Goal: Communication & Community: Ask a question

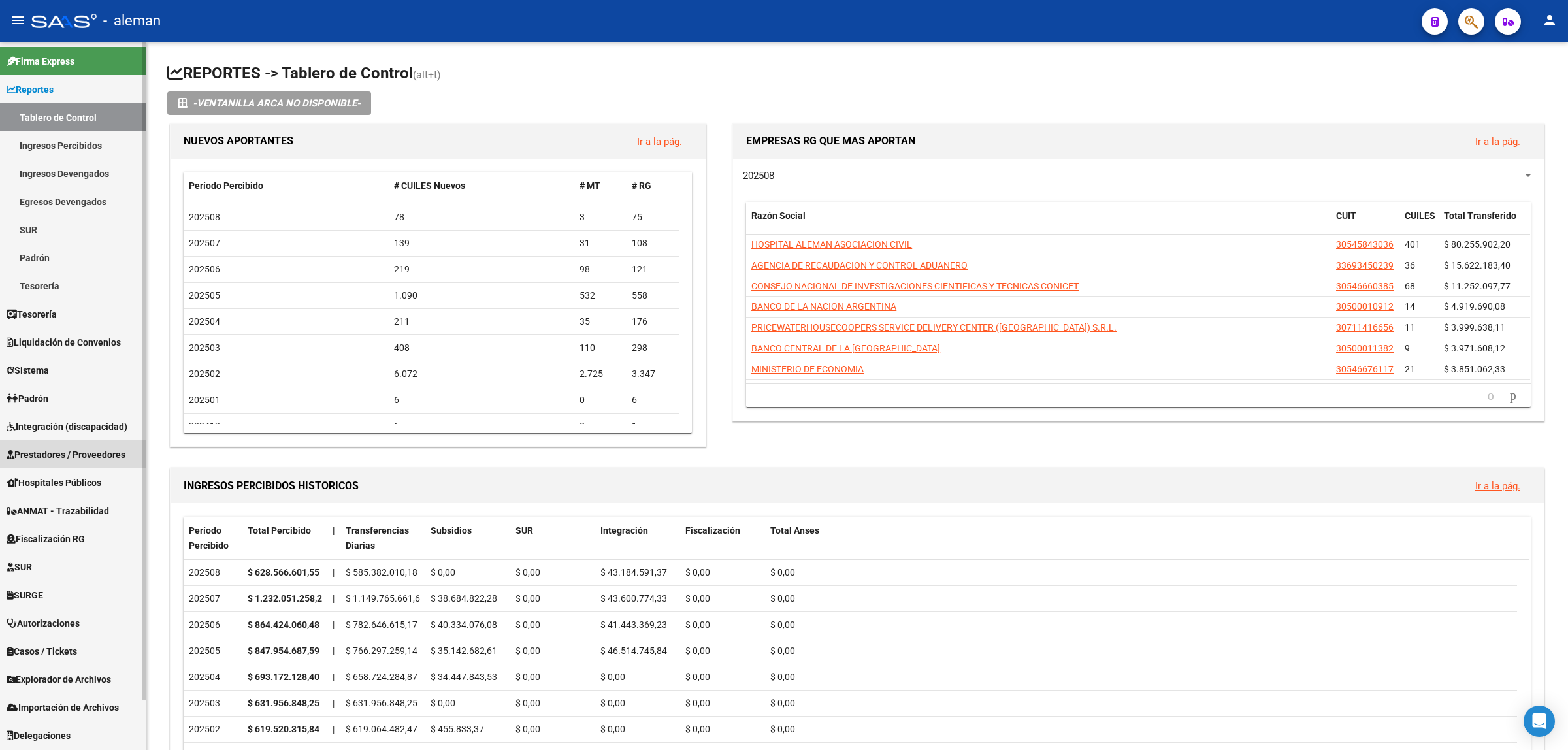
click at [70, 452] on span "Prestadores / Proveedores" at bounding box center [66, 455] width 119 height 14
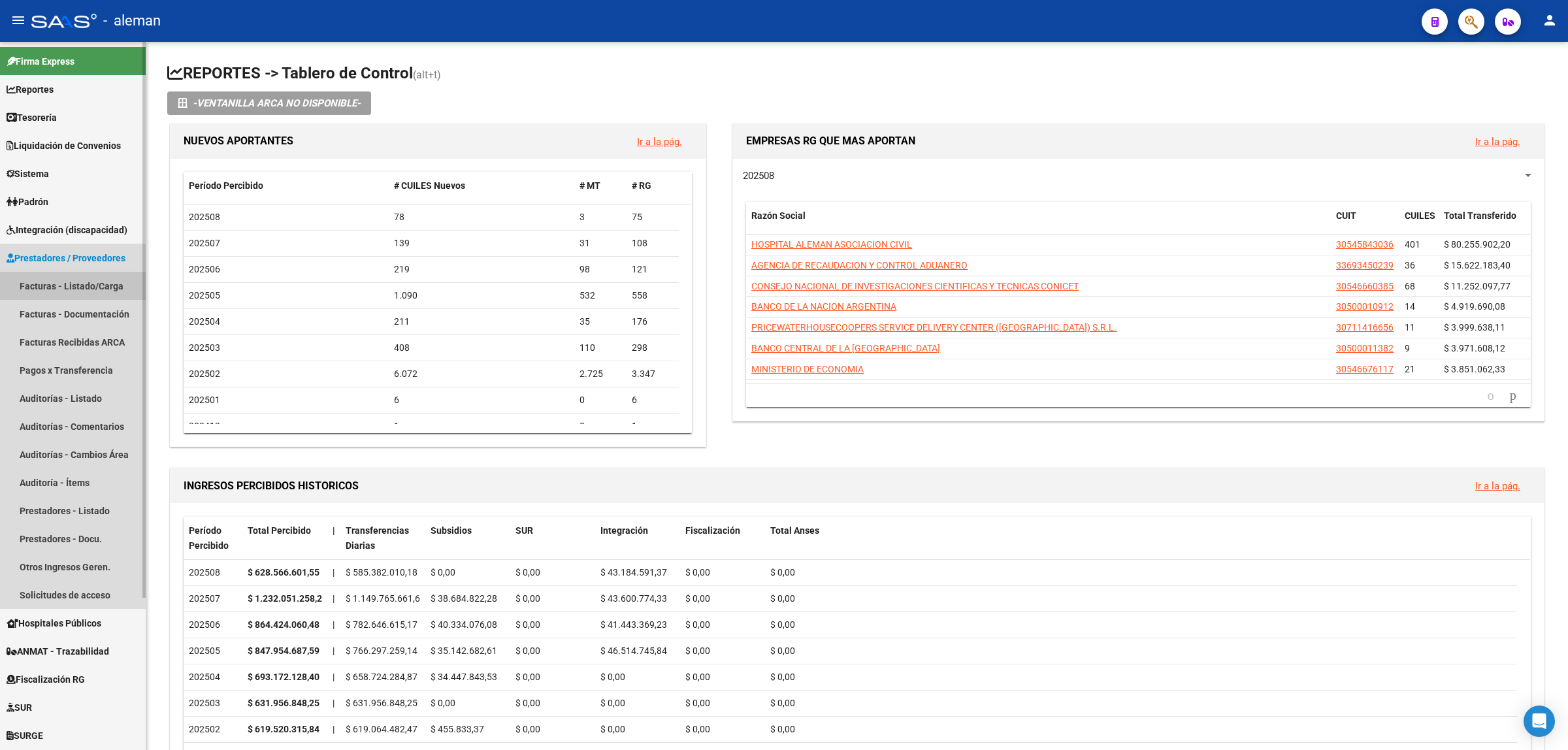
click at [79, 275] on link "Facturas - Listado/Carga" at bounding box center [73, 286] width 145 height 28
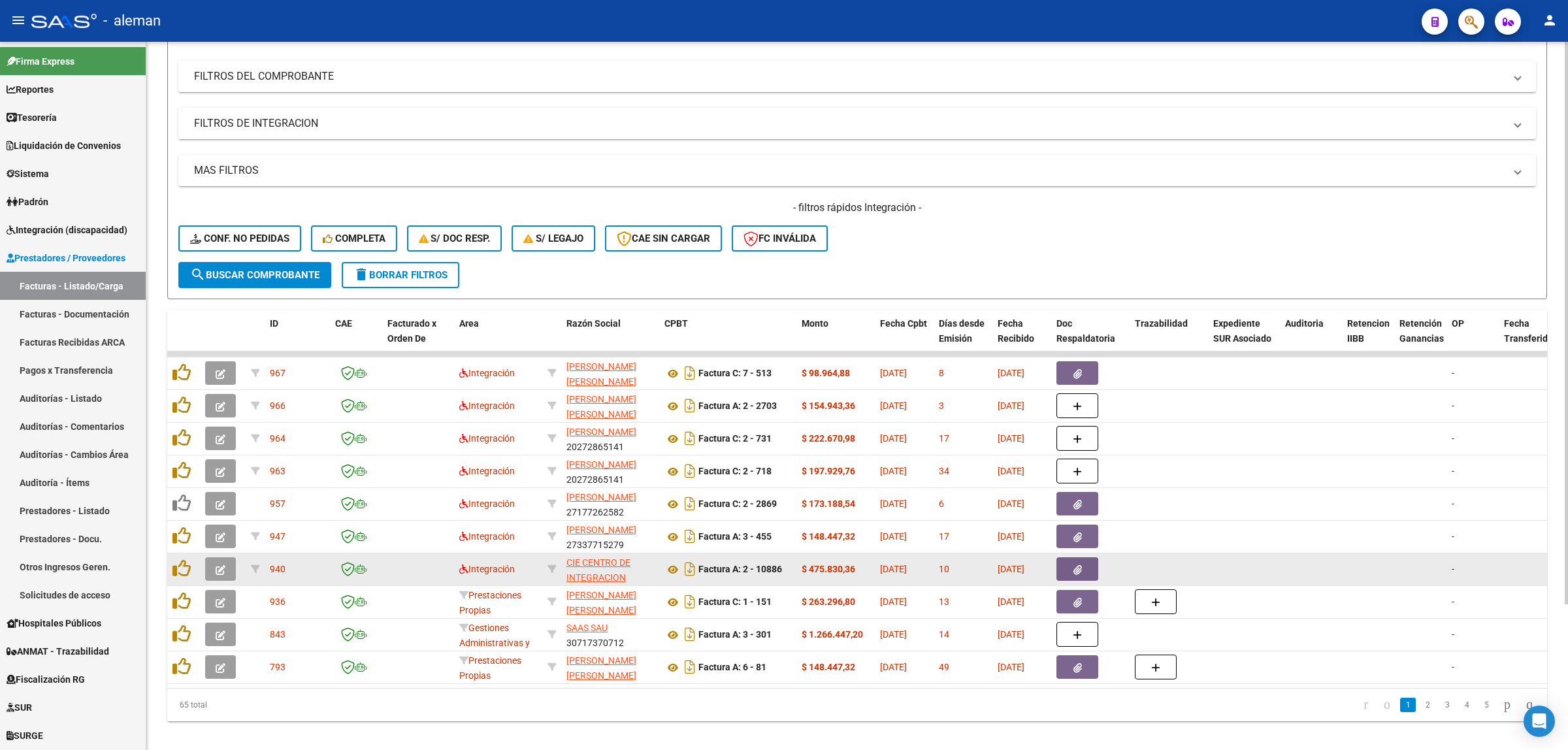
scroll to position [164, 0]
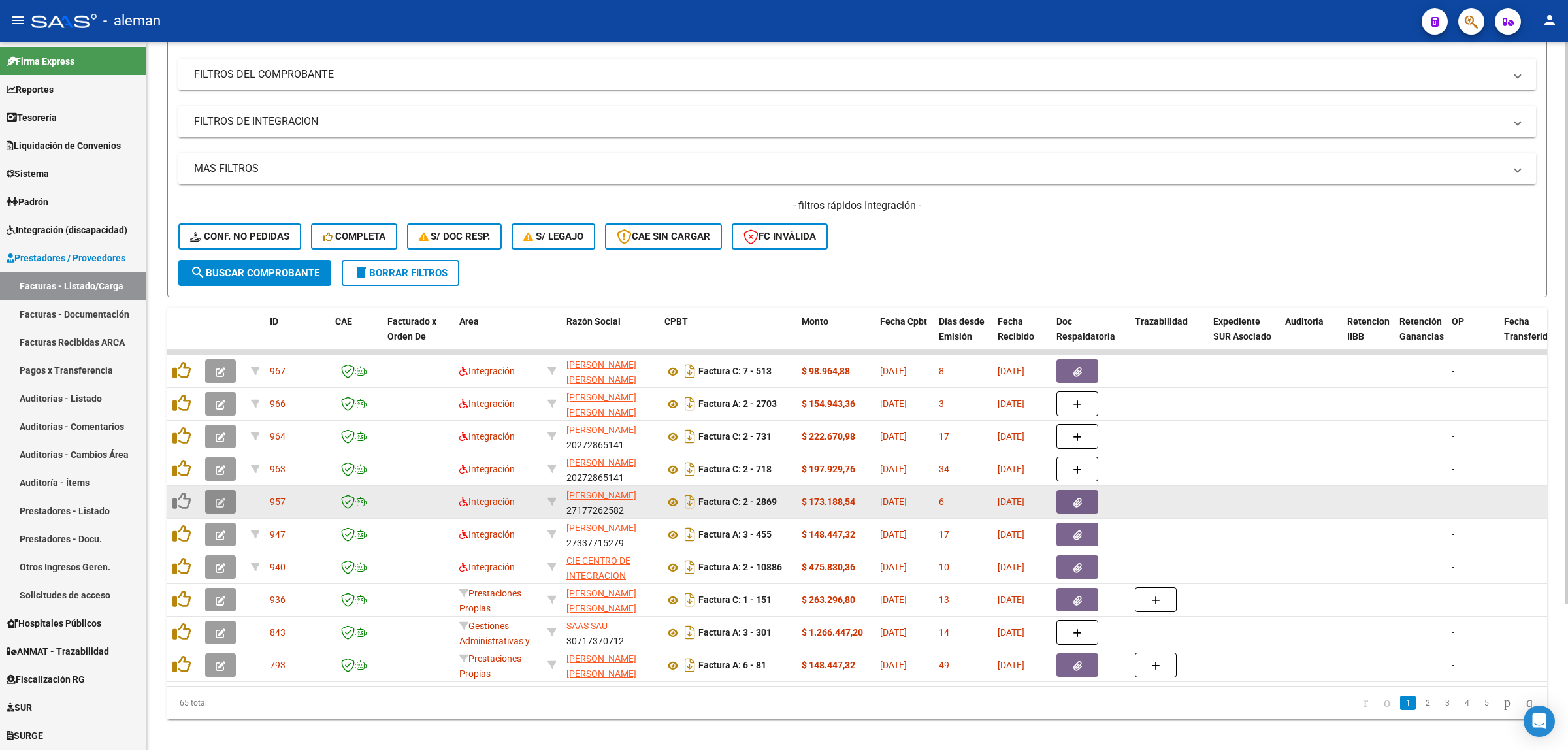
click at [227, 493] on button "button" at bounding box center [220, 502] width 31 height 24
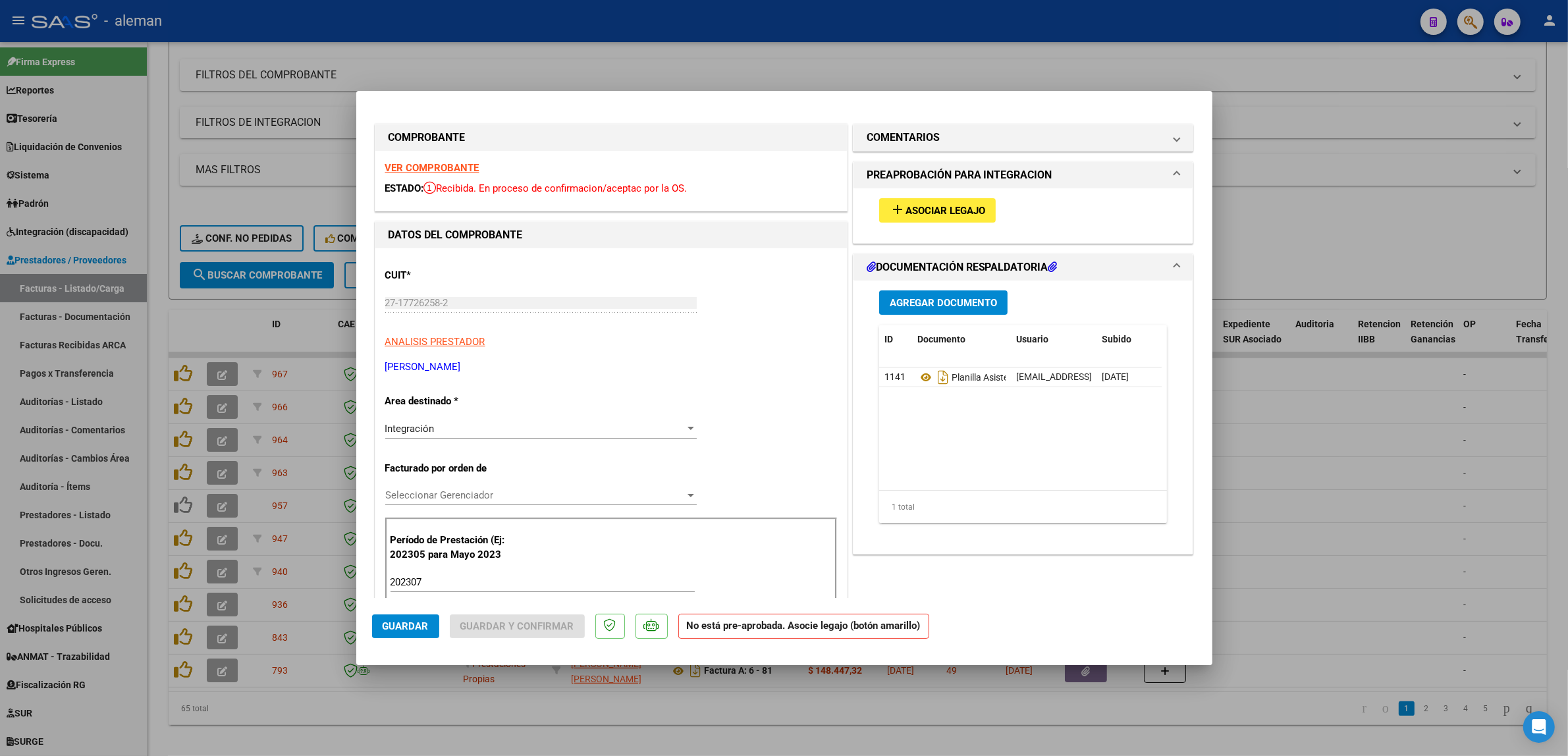
click at [1375, 433] on div at bounding box center [784, 378] width 1568 height 756
type input "$ 0,00"
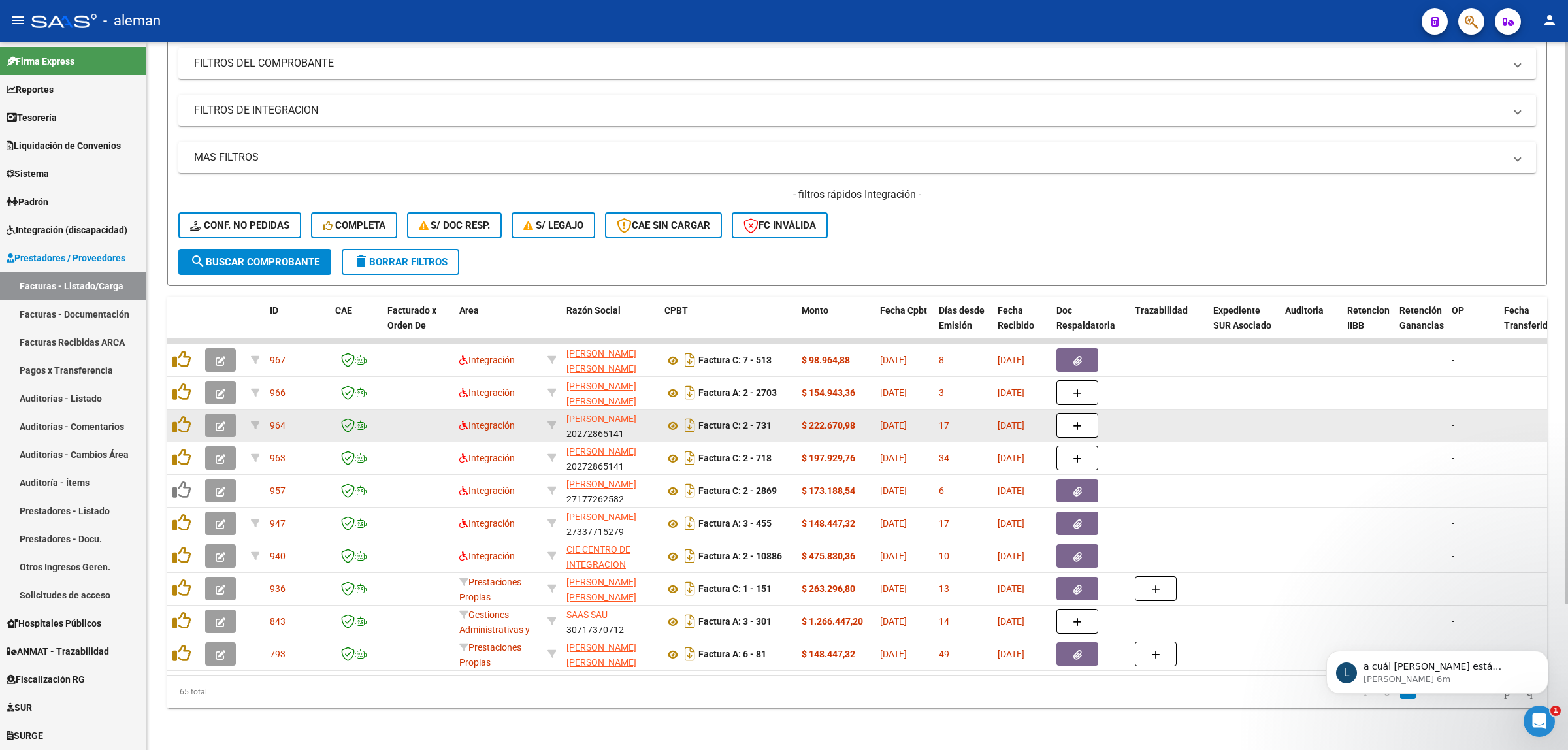
scroll to position [0, 0]
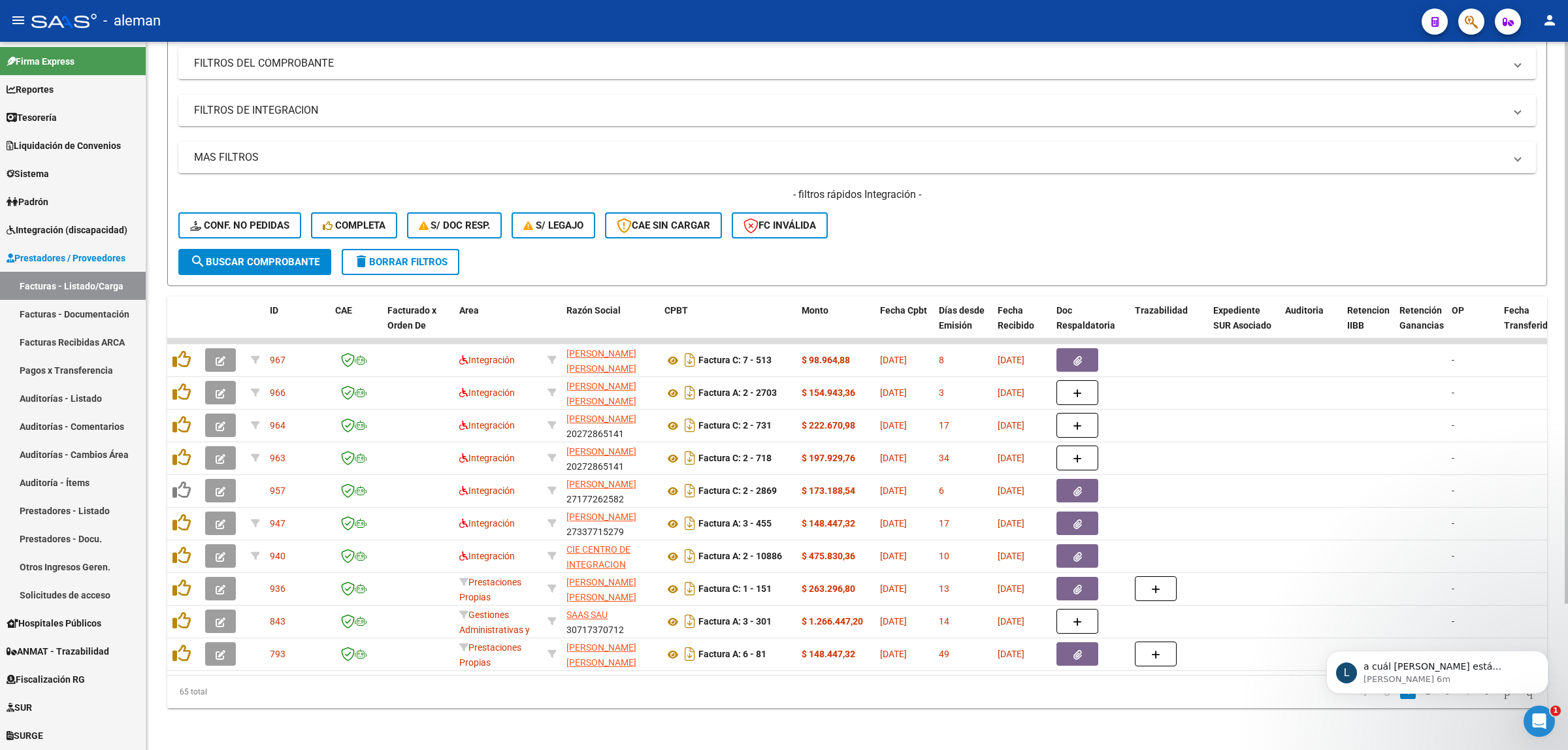
click at [1393, 727] on div "Video tutorial PRESTADORES -> Listado de CPBTs Emitidos por Prestadores / Prove…" at bounding box center [857, 308] width 1422 height 883
click at [1544, 648] on button "Dismiss notification" at bounding box center [1544, 655] width 17 height 17
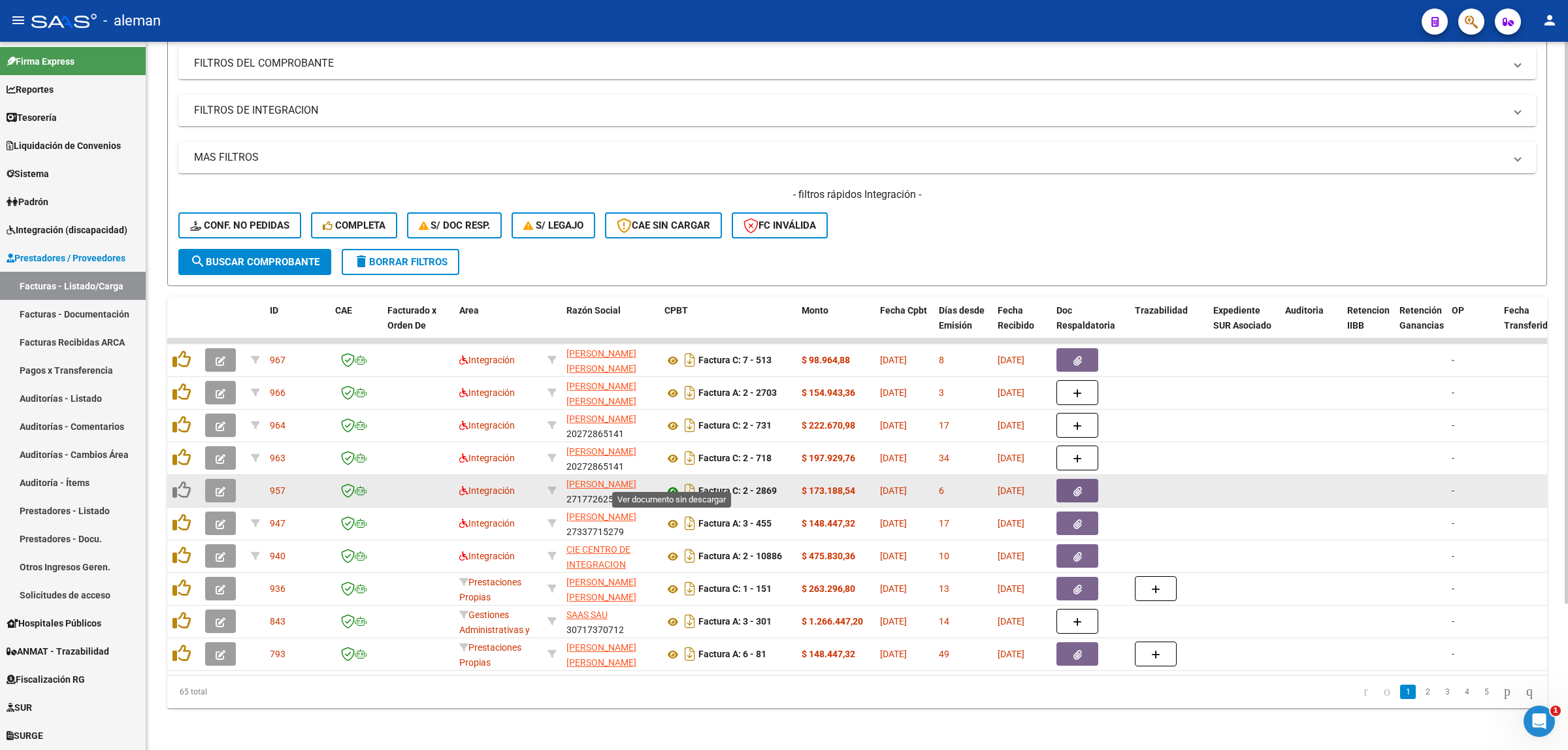
click at [671, 484] on icon at bounding box center [673, 492] width 17 height 16
click at [217, 487] on icon "button" at bounding box center [220, 492] width 9 height 9
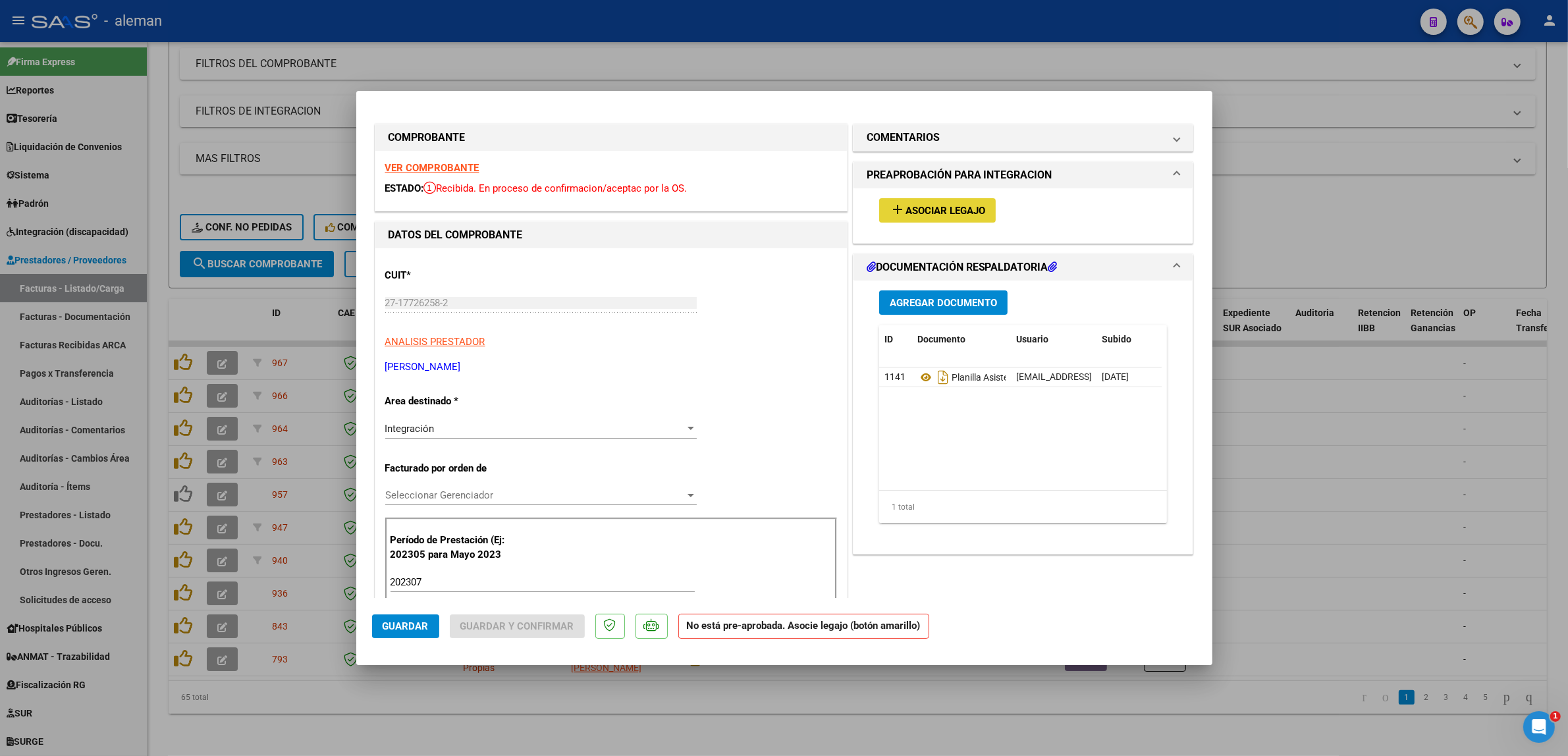
click at [916, 205] on span "Asociar Legajo" at bounding box center [945, 210] width 80 height 12
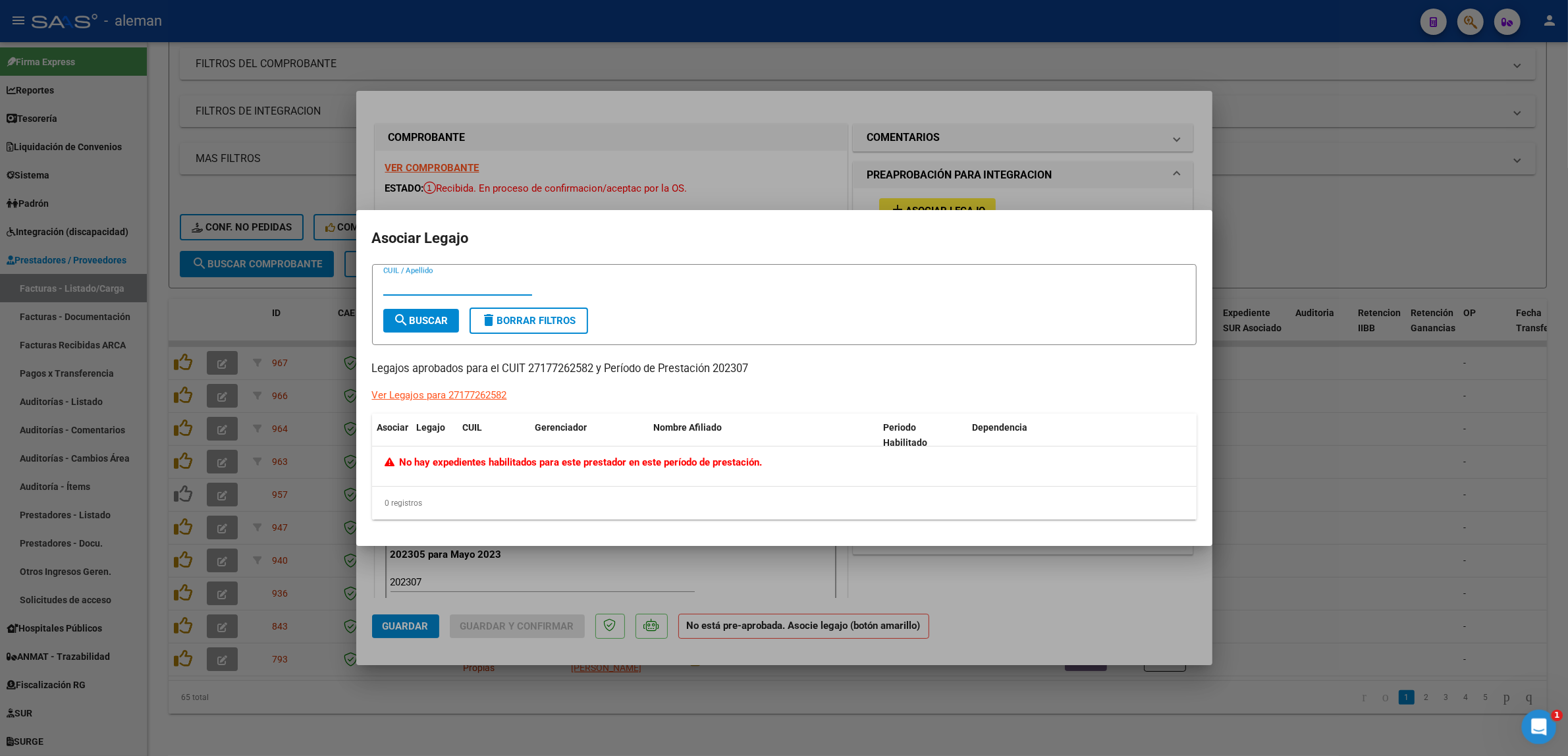
click at [1529, 722] on icon "Abrir Intercom Messenger" at bounding box center [1537, 725] width 22 height 22
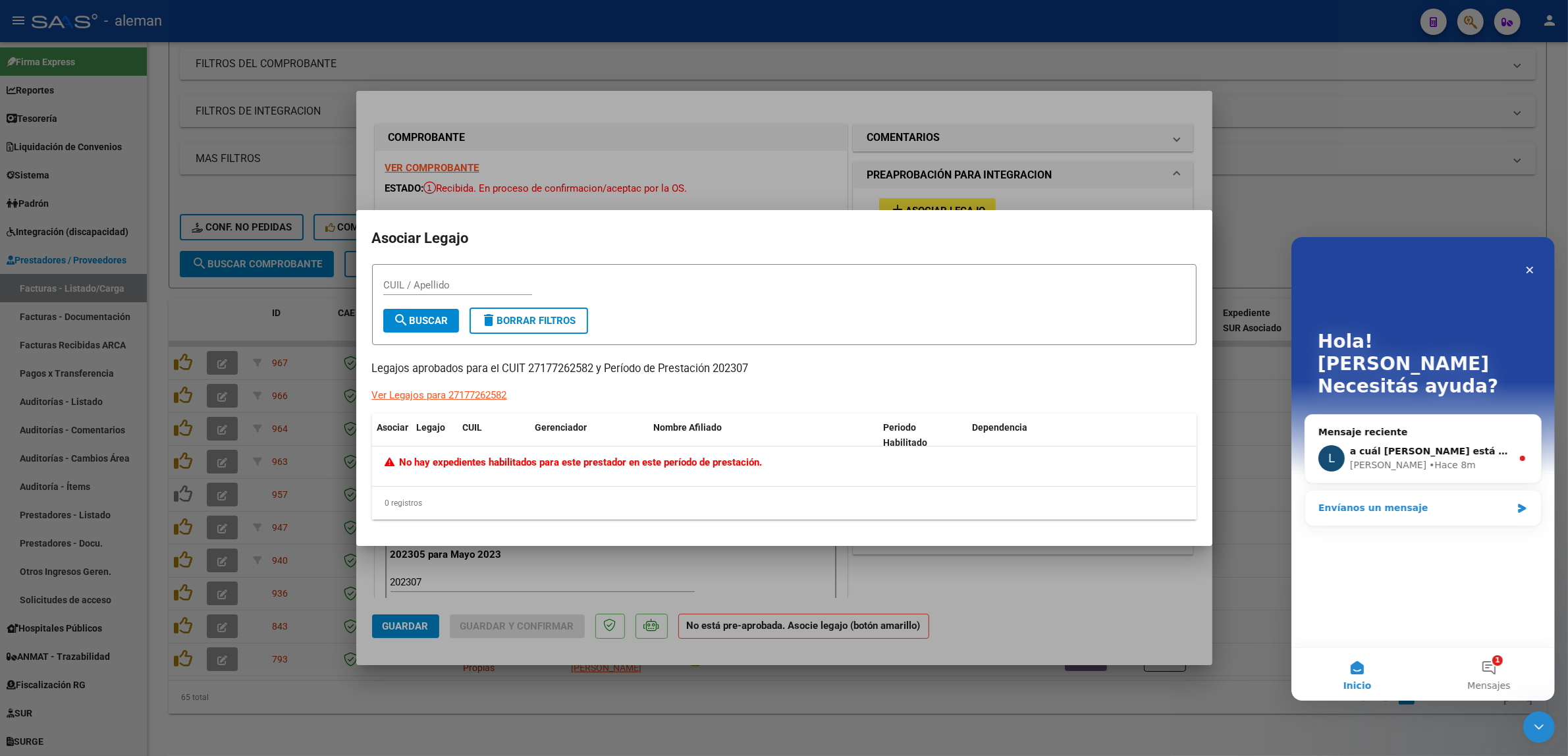
click at [1403, 501] on div "Envíanos un mensaje" at bounding box center [1414, 507] width 193 height 14
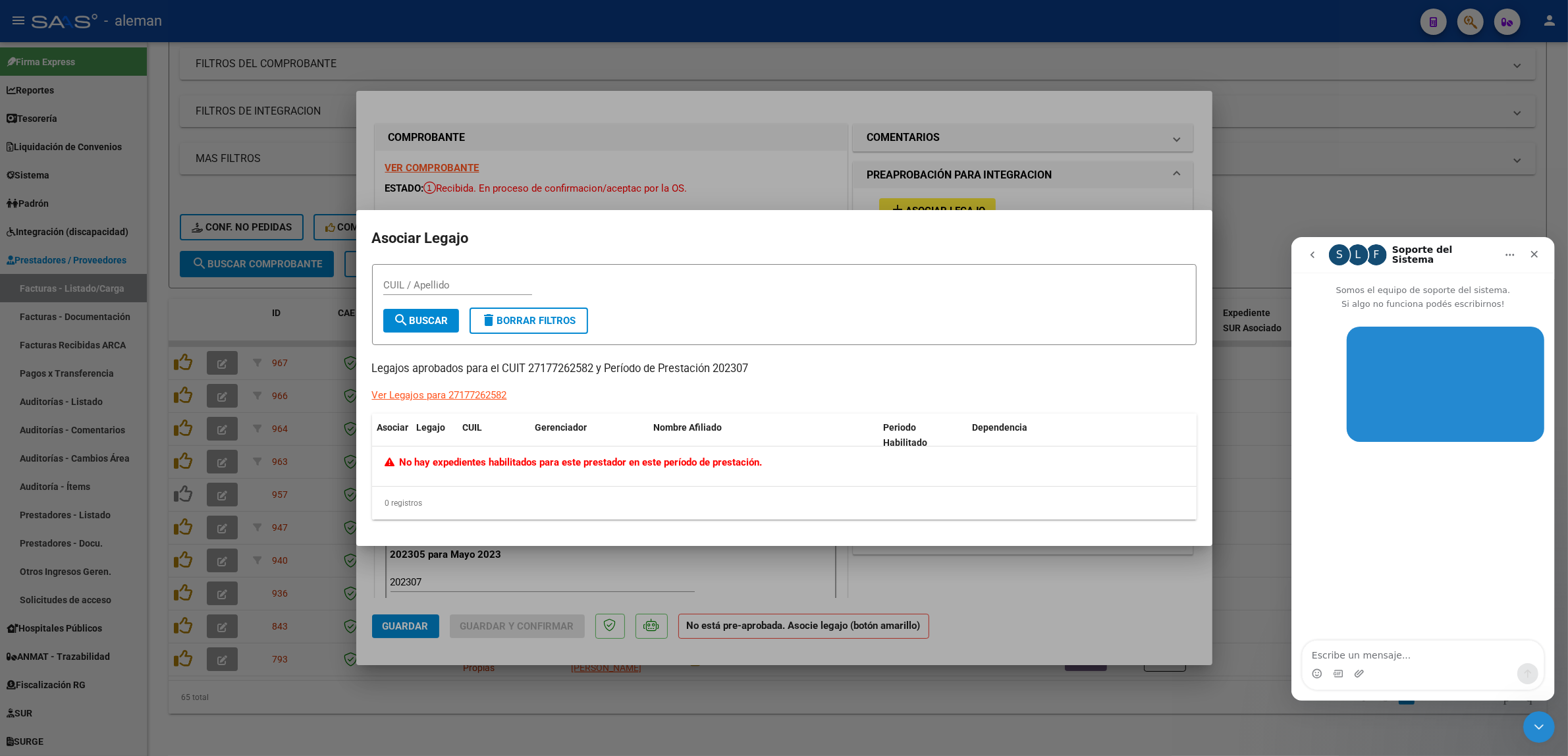
click at [1242, 686] on div at bounding box center [784, 378] width 1568 height 756
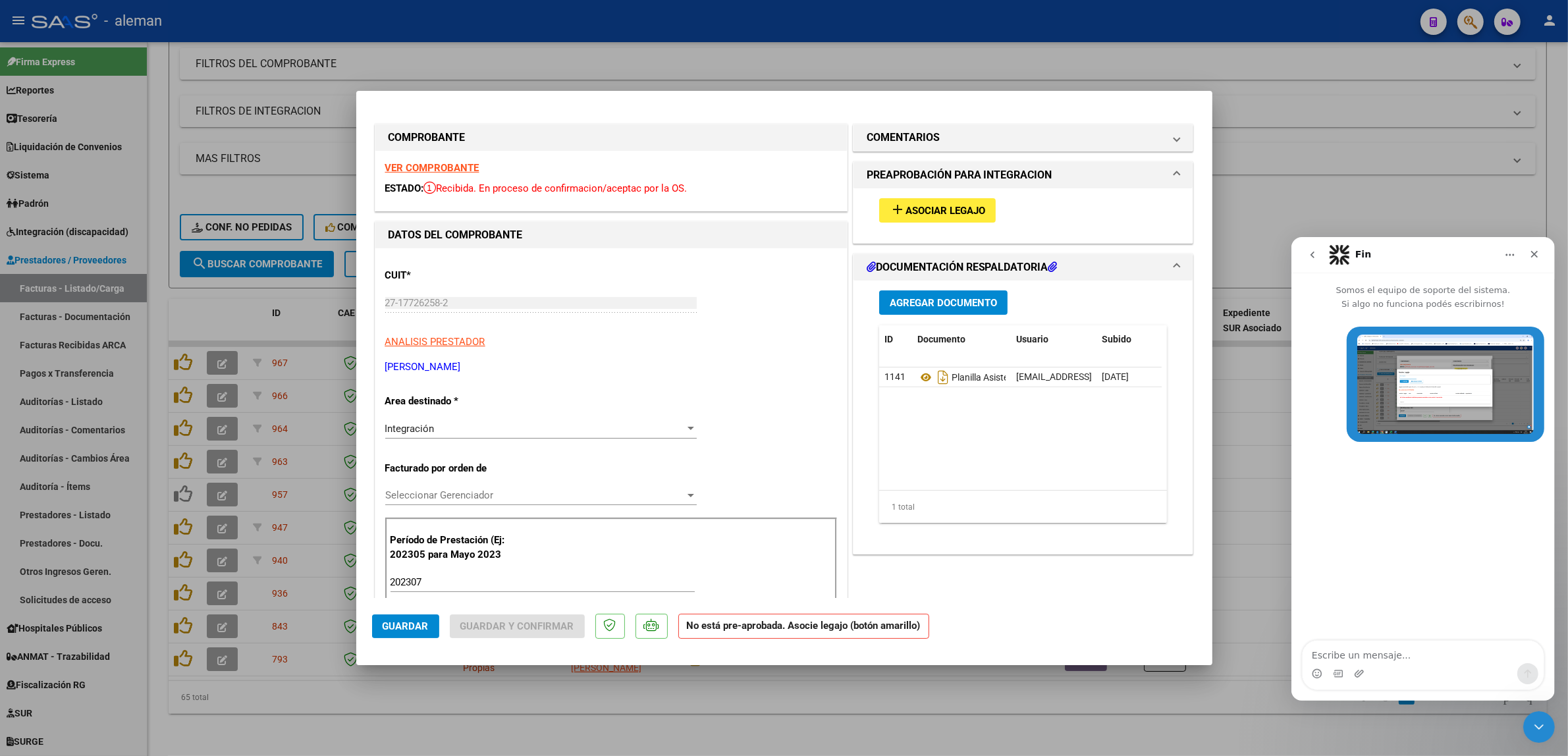
click at [1314, 111] on div at bounding box center [784, 378] width 1568 height 756
type input "$ 0,00"
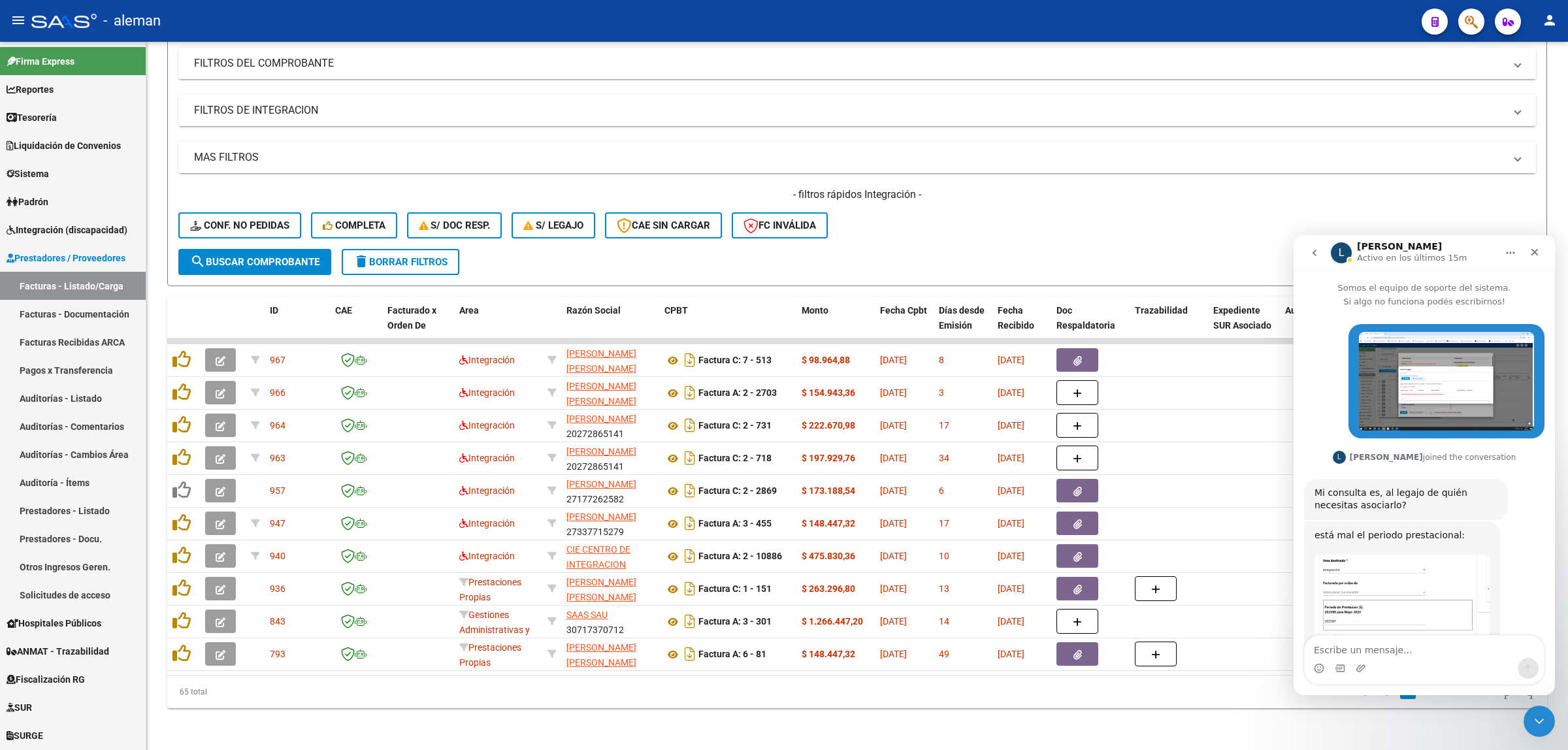
scroll to position [164, 0]
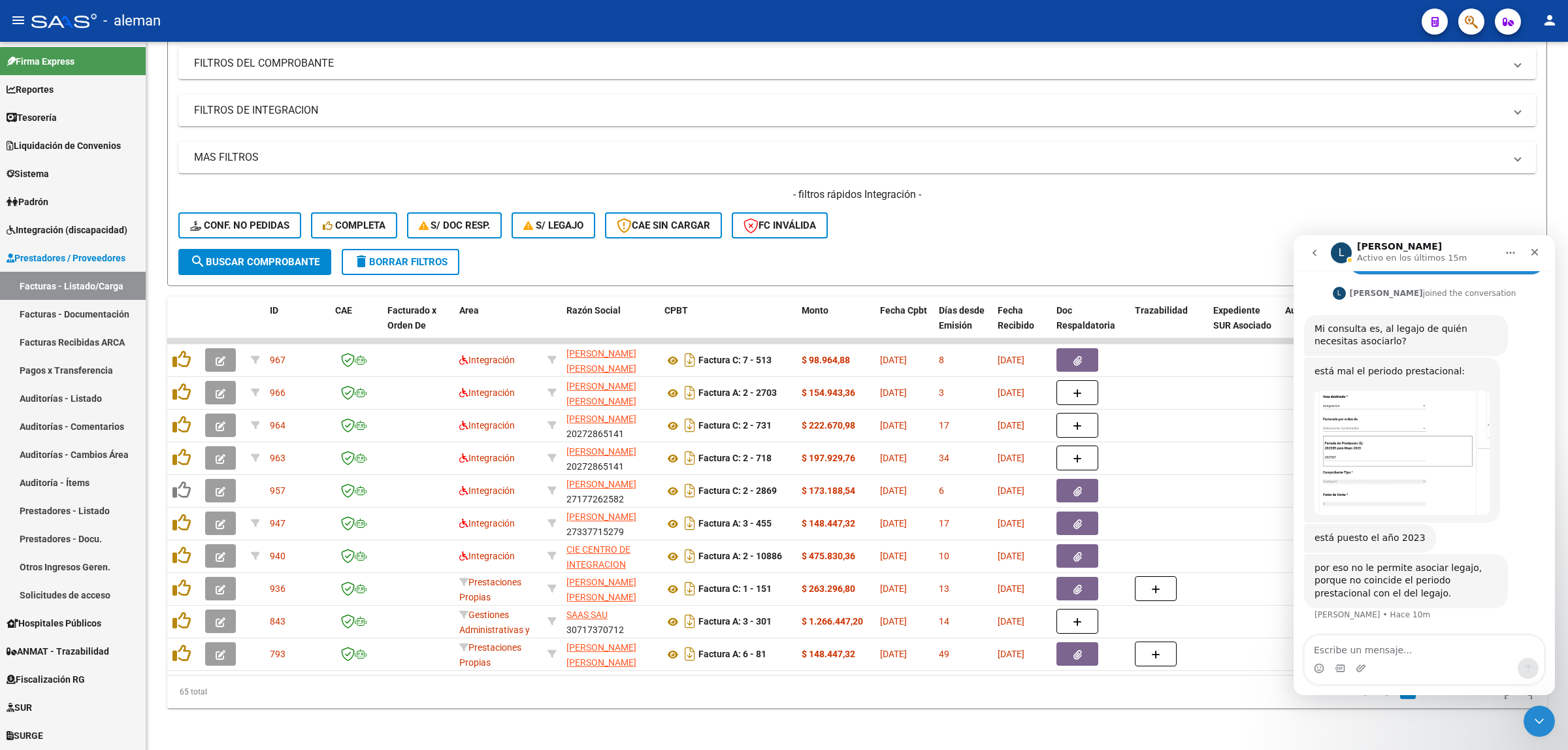
click at [1340, 429] on img "Ludmila dice…" at bounding box center [1402, 453] width 175 height 124
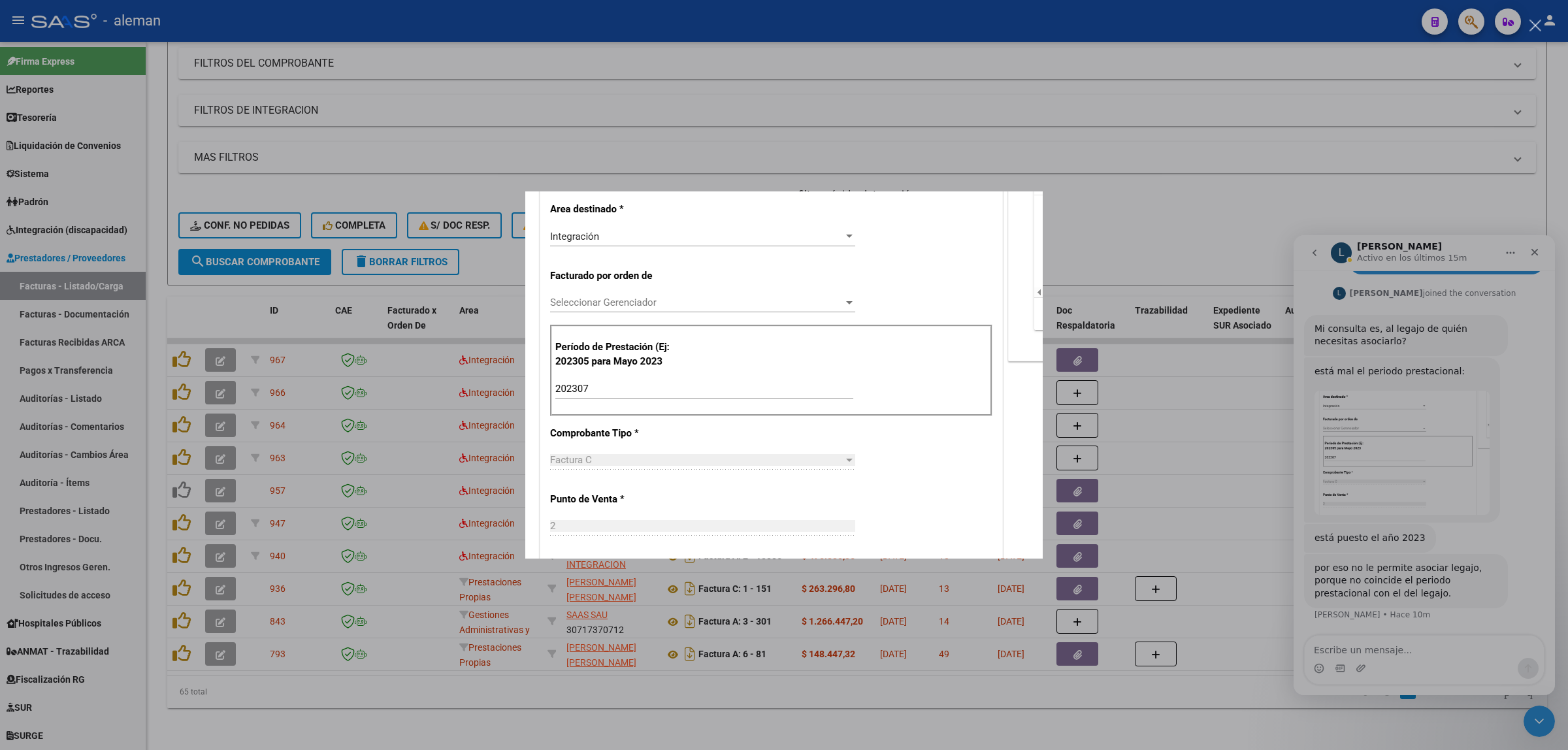
scroll to position [0, 0]
click at [1376, 574] on div "Intercom Messenger" at bounding box center [784, 375] width 1568 height 750
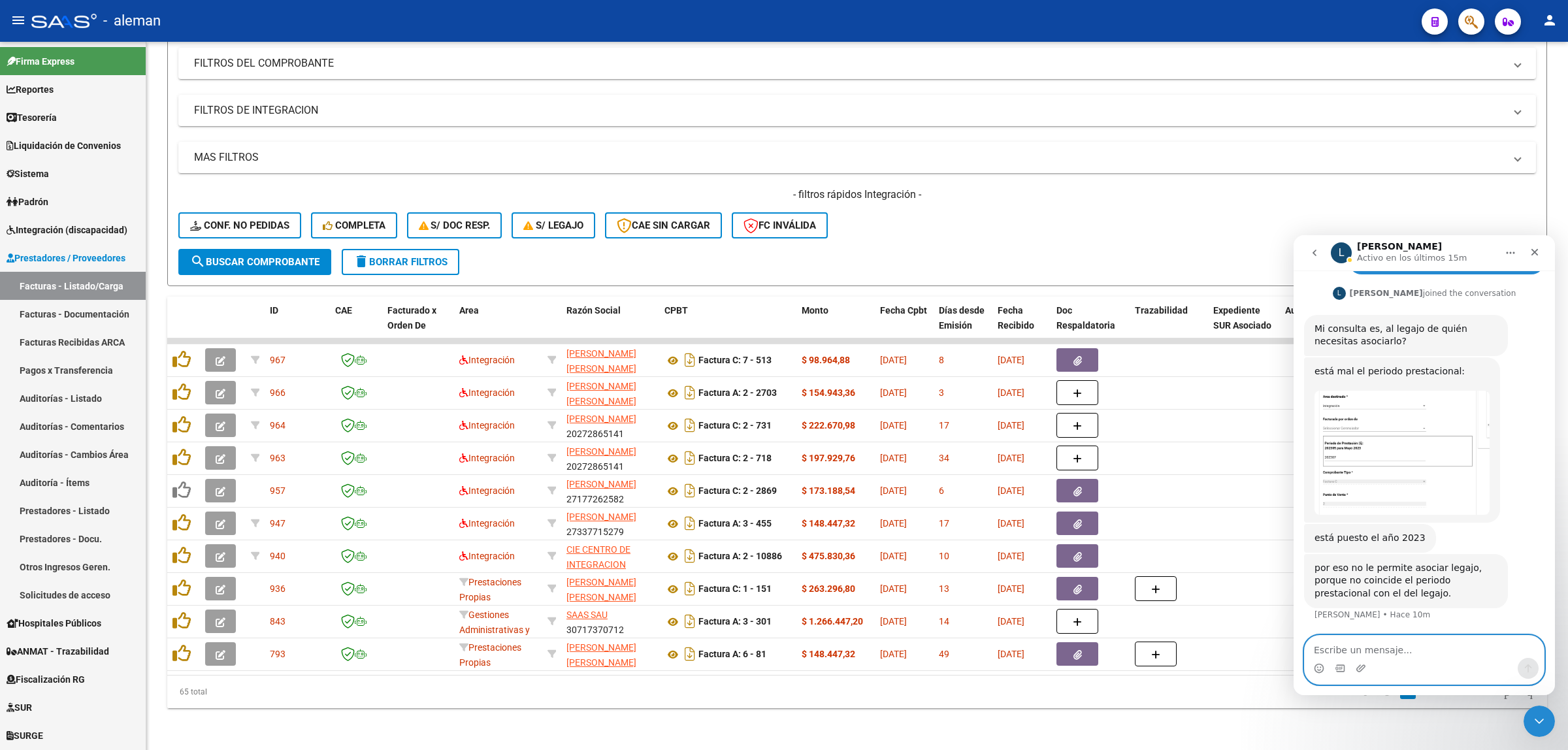
click at [1390, 648] on textarea "Escribe un mensaje..." at bounding box center [1424, 647] width 239 height 22
type textarea "t"
type textarea "T"
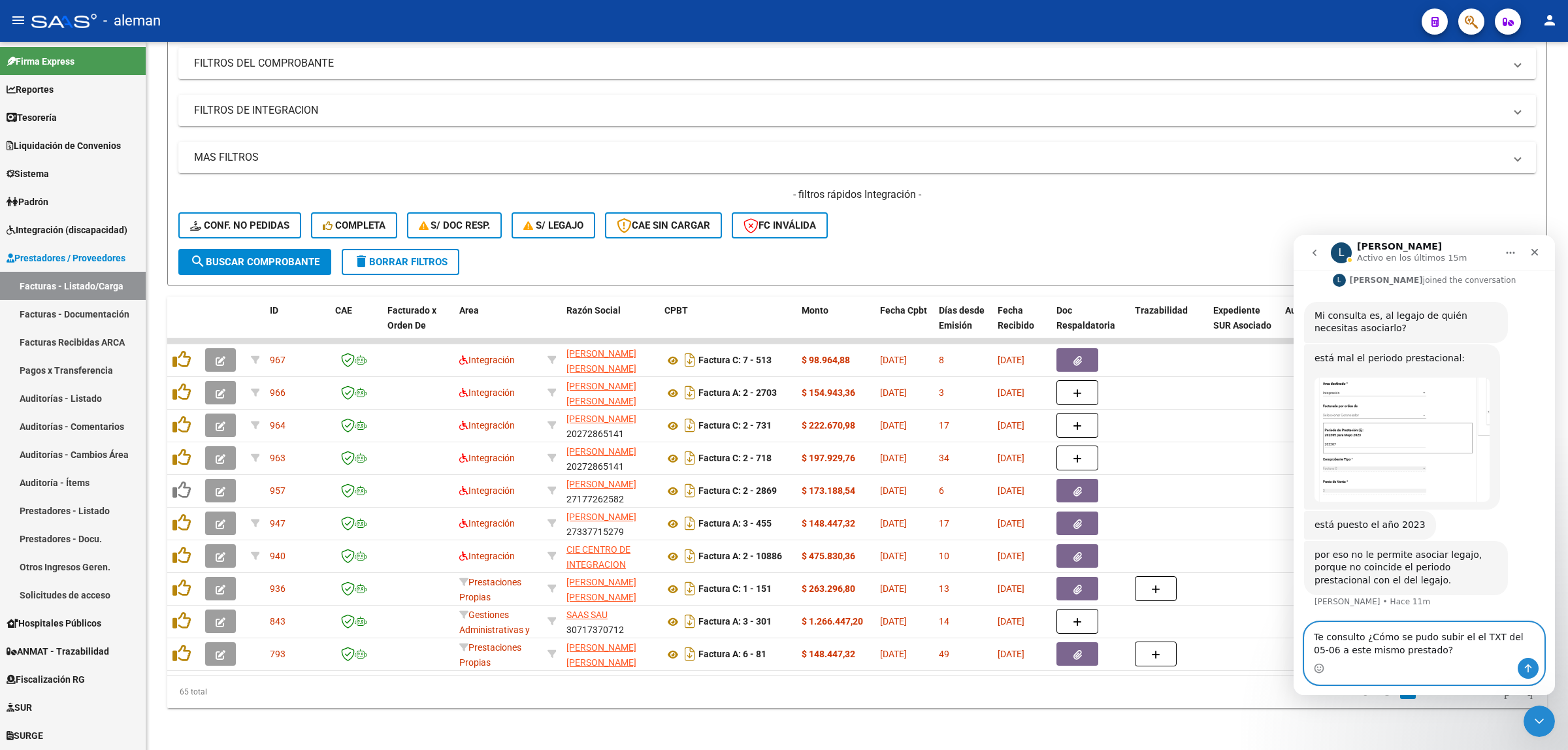
click at [1490, 640] on textarea "Te consulto ¿Cómo se pudo subir el el TXT del 05-06 a este mismo prestado?" at bounding box center [1424, 640] width 239 height 36
click at [1376, 652] on textarea "Te consulto ¿Cómo se pudo subir el el TXT de las carpetas del 05-06 a este mism…" at bounding box center [1424, 640] width 239 height 36
click at [1485, 652] on textarea "Te consulto ¿Cómo se pudo subir el el TXT de las carpetas del 05 a este mismo p…" at bounding box center [1424, 640] width 239 height 36
click at [1461, 638] on textarea "Te consulto ¿Cómo se pudo subir el el TXT de las carpetas del 05 a este mismo p…" at bounding box center [1424, 640] width 239 height 36
click at [1432, 652] on textarea "Te consulto ¿Cómo se pudo subir al TXT de las carpetas del 05 a este mismo pres…" at bounding box center [1424, 640] width 239 height 36
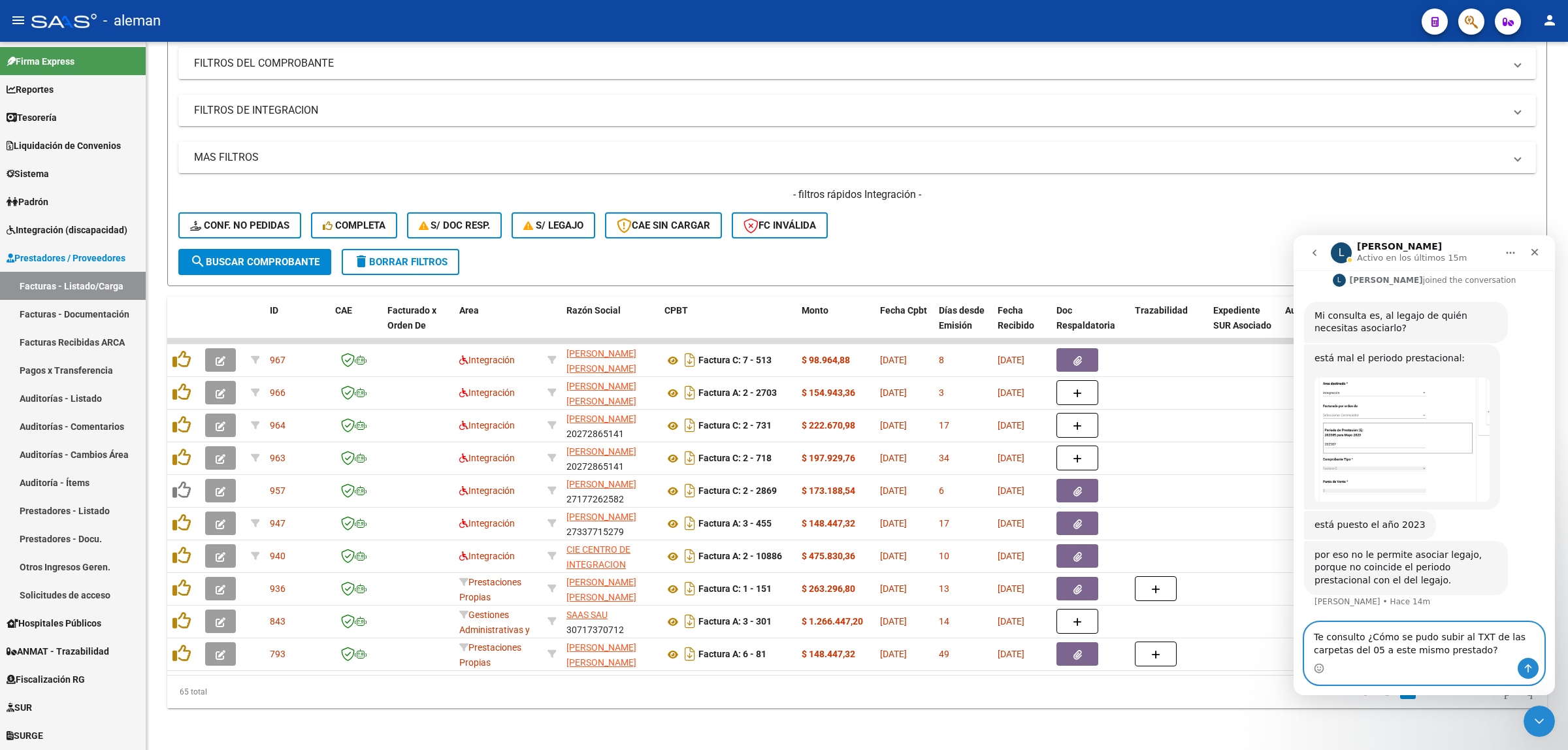
type textarea "Te consulto ¿Cómo se pudo subir al TXT de las carpetas del 05 a este mismo pres…"
click at [1449, 654] on textarea "Te consulto ¿Cómo se pudo subir al TXT de las carpetas del 05 a este mismo pres…" at bounding box center [1424, 640] width 239 height 36
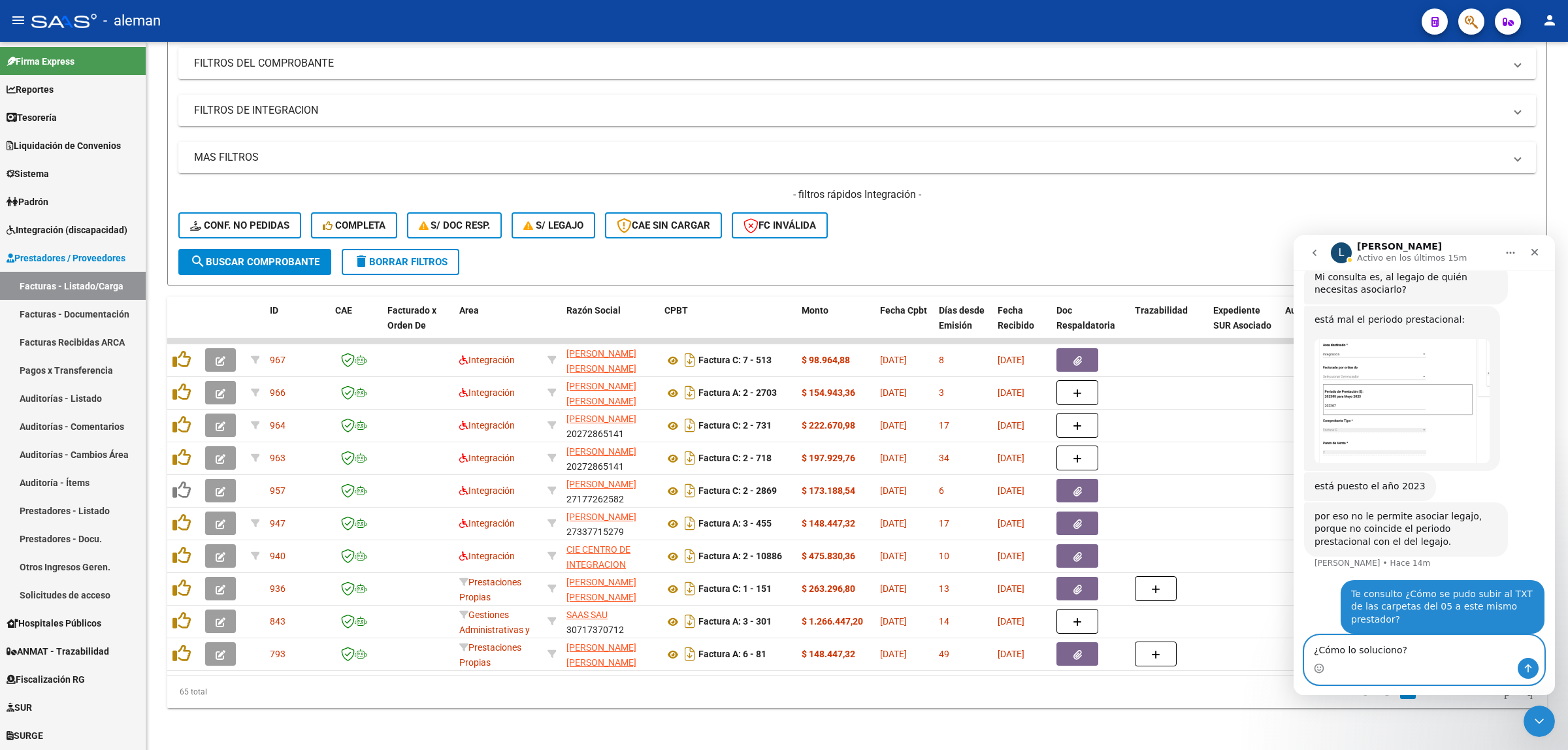
click at [1351, 652] on textarea "¿Cómo lo soluciono?" at bounding box center [1424, 647] width 239 height 22
type textarea "¿Cómo soluciono el cambio en el periodo?"
click at [1392, 383] on img "Ludmila dice…" at bounding box center [1402, 401] width 175 height 124
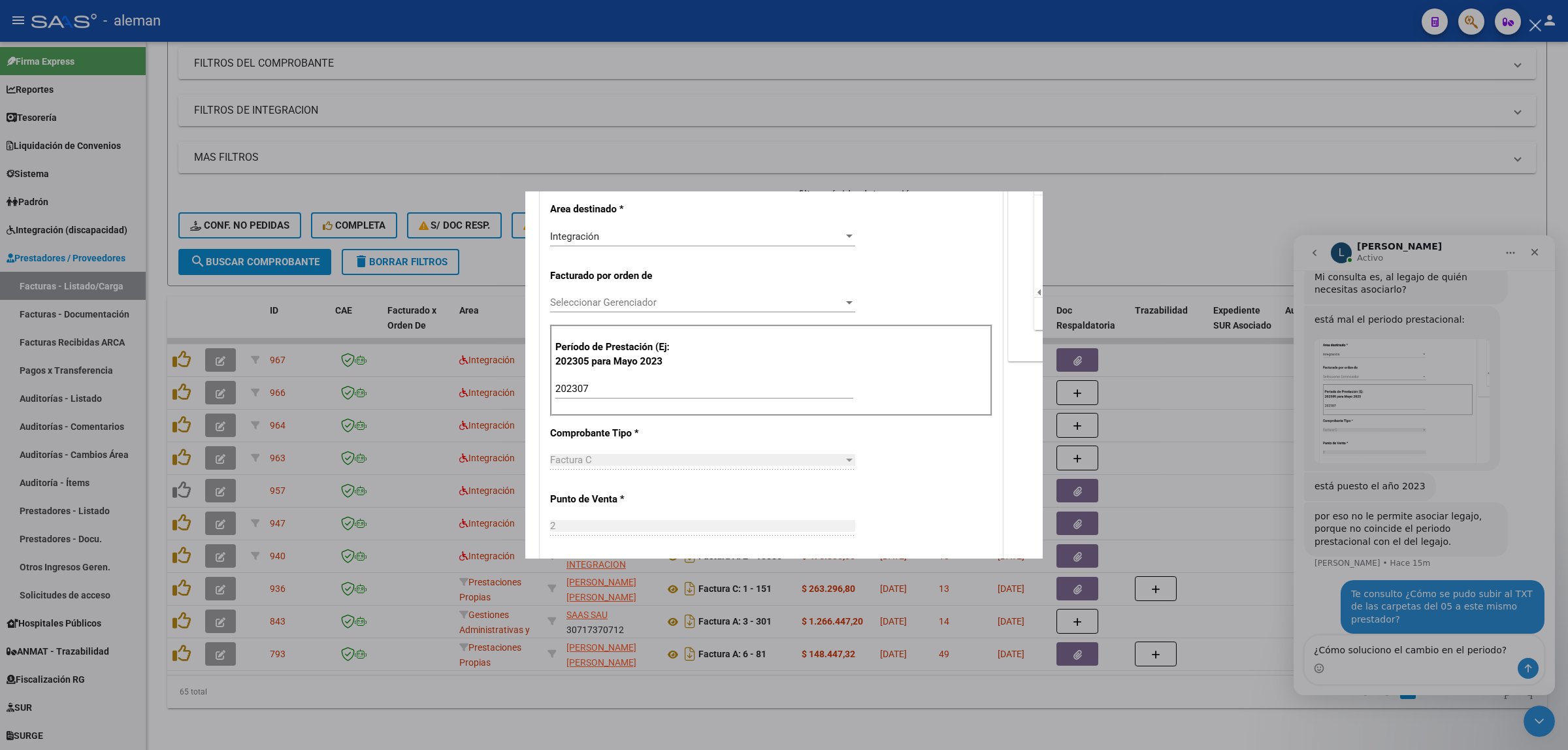
click at [724, 728] on div "Intercom Messenger" at bounding box center [784, 375] width 1568 height 750
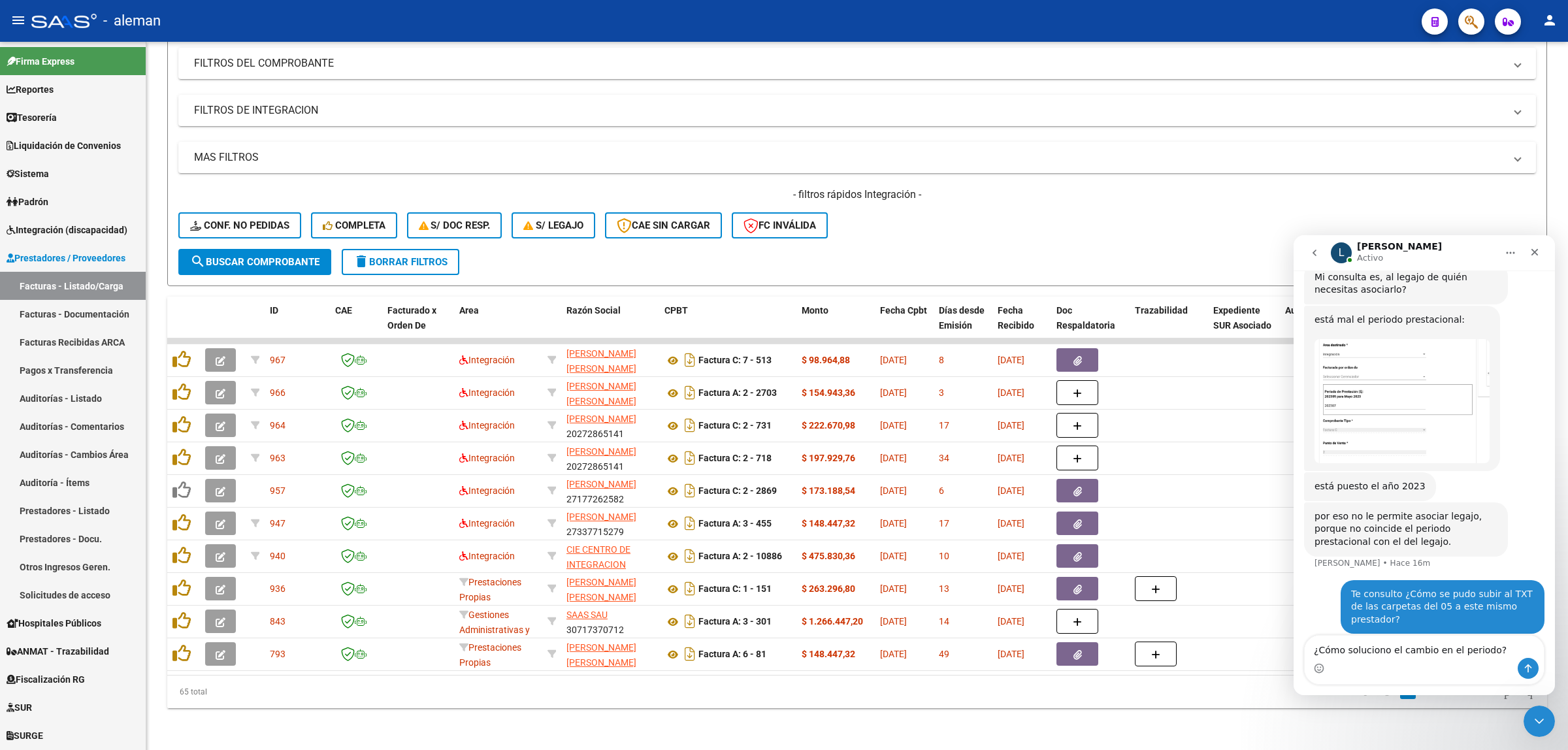
click at [1384, 396] on img "Ludmila dice…" at bounding box center [1402, 401] width 175 height 124
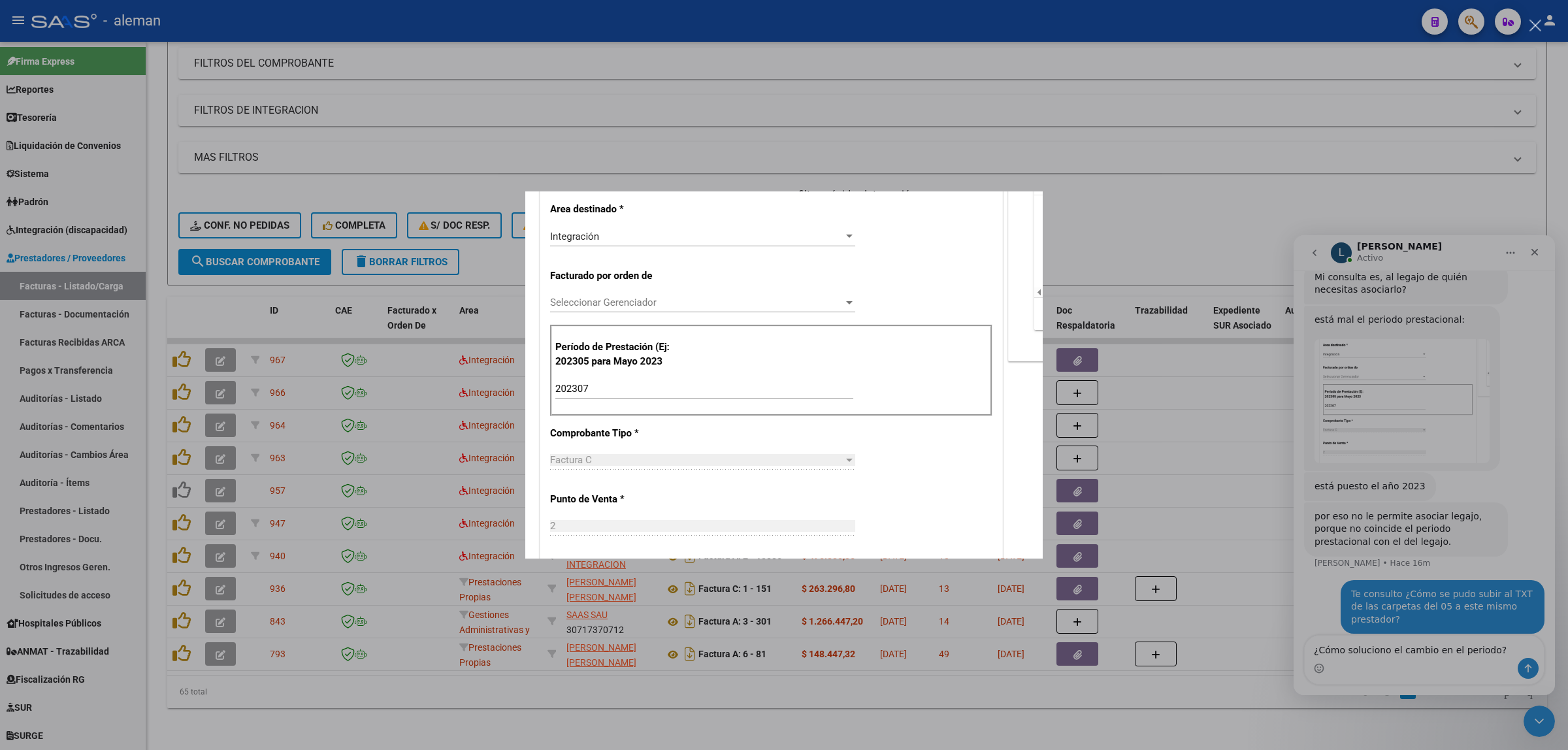
click at [1179, 407] on div "Intercom Messenger" at bounding box center [784, 375] width 1568 height 750
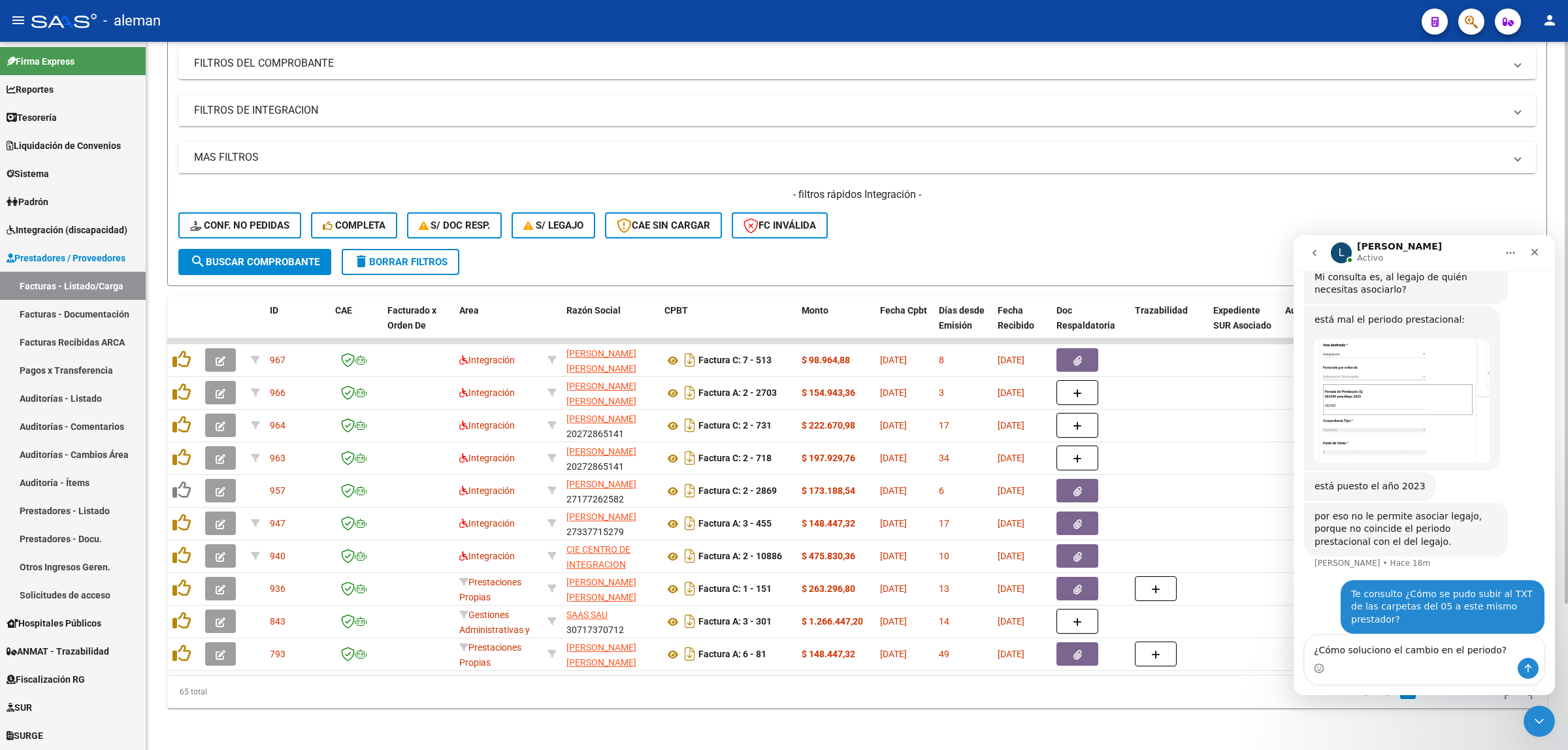
click at [521, 695] on datatable-pager "1 2 3 4 5" at bounding box center [995, 692] width 1093 height 22
click at [1537, 668] on button "Enviar un mensaje…" at bounding box center [1528, 669] width 21 height 21
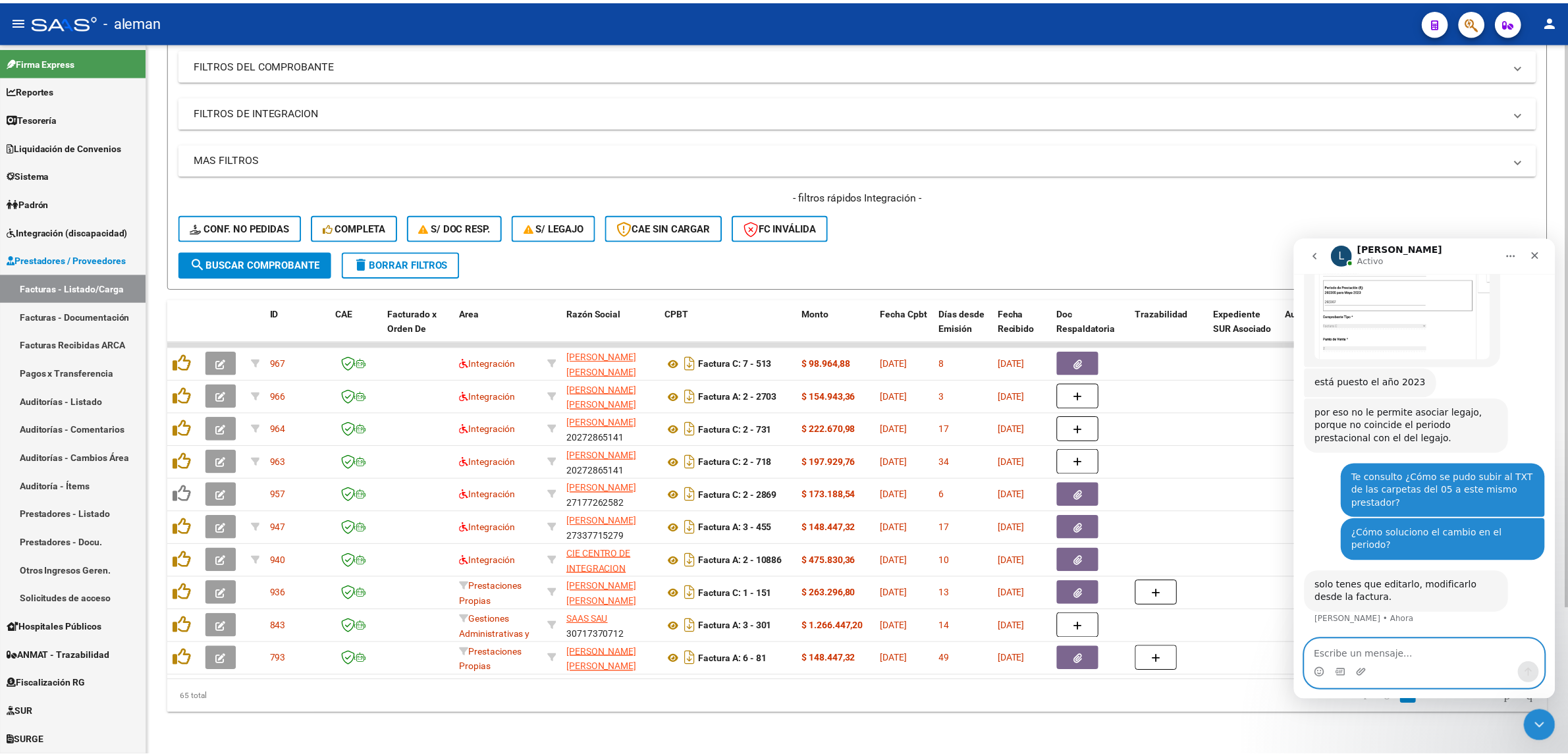
scroll to position [300, 0]
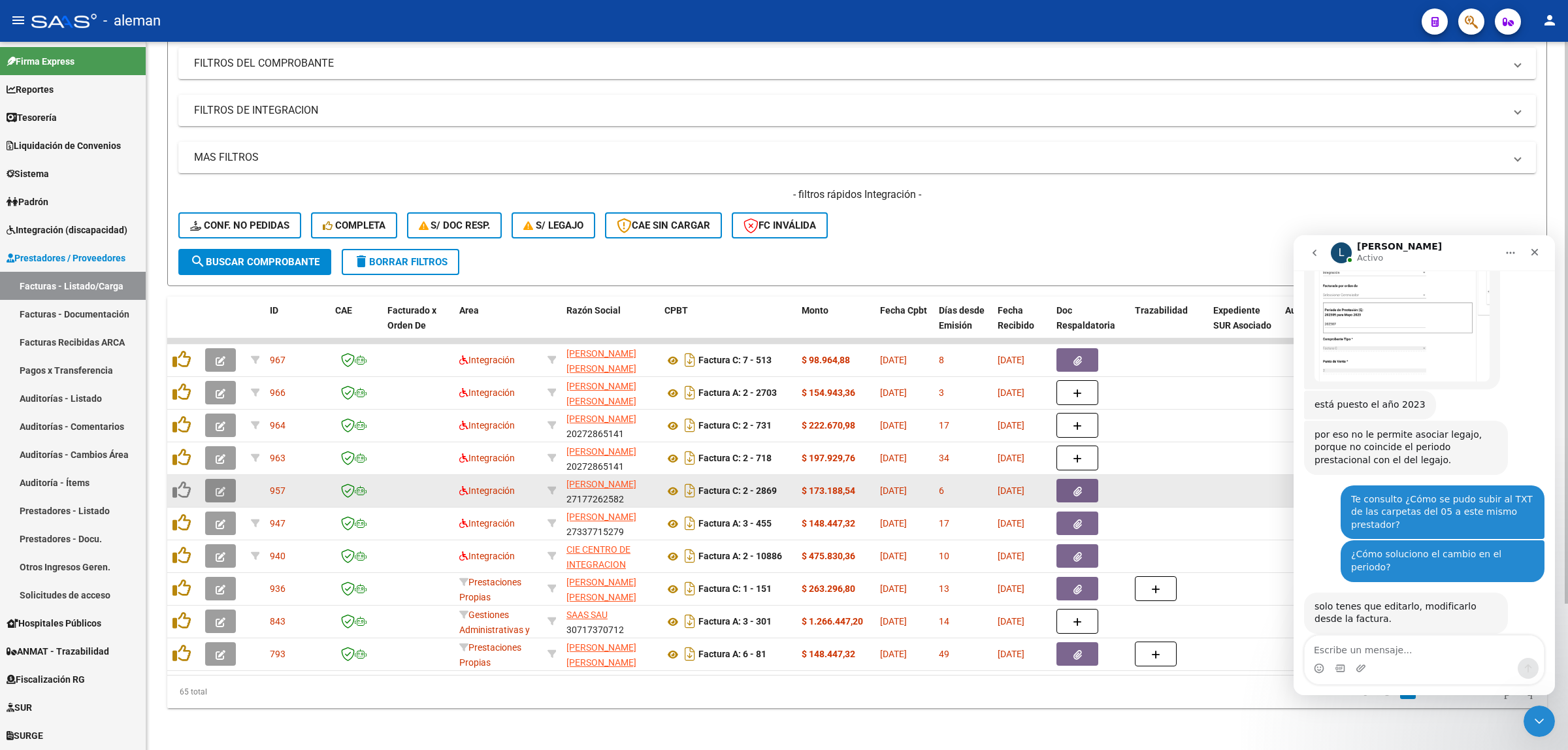
click at [211, 479] on button "button" at bounding box center [220, 491] width 31 height 24
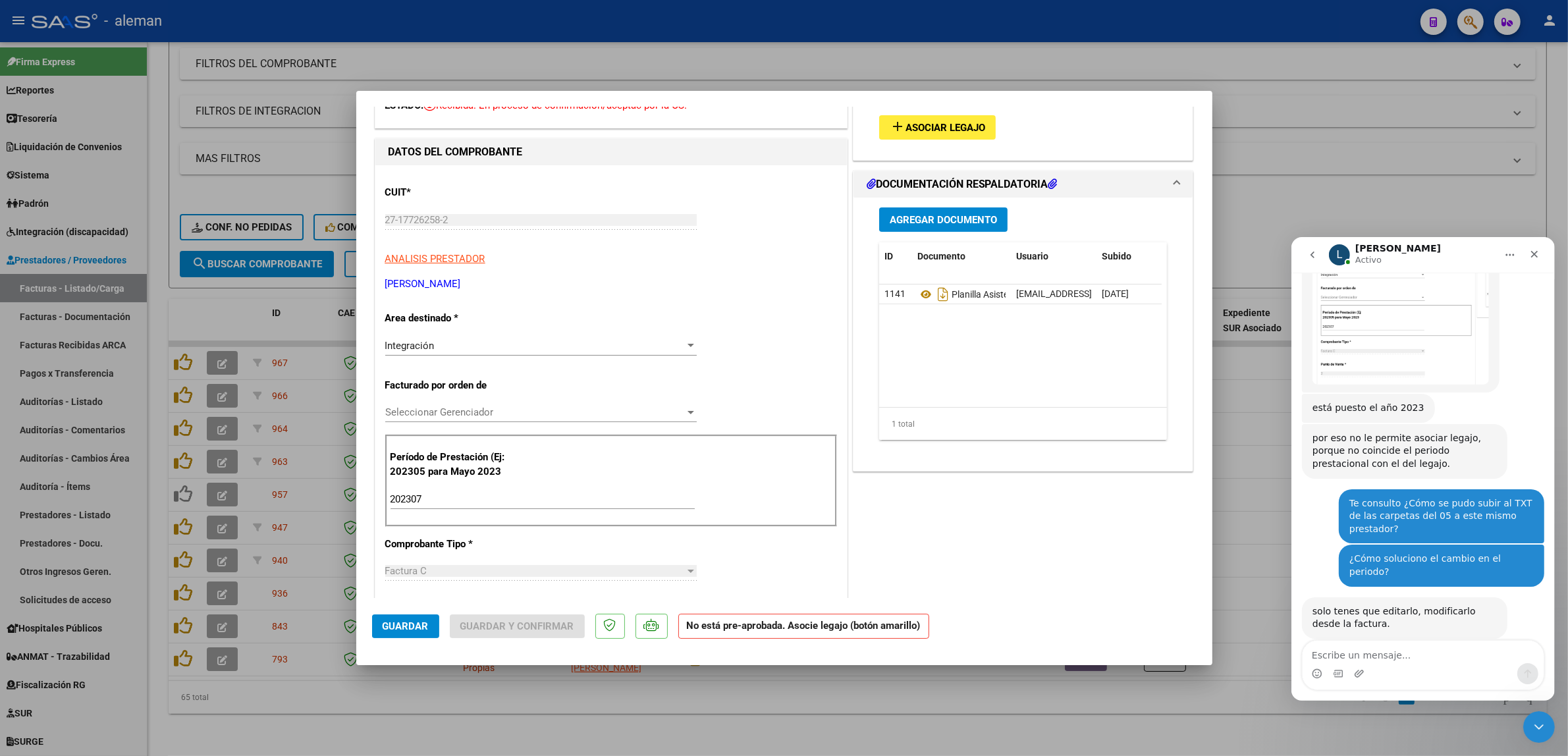
scroll to position [165, 0]
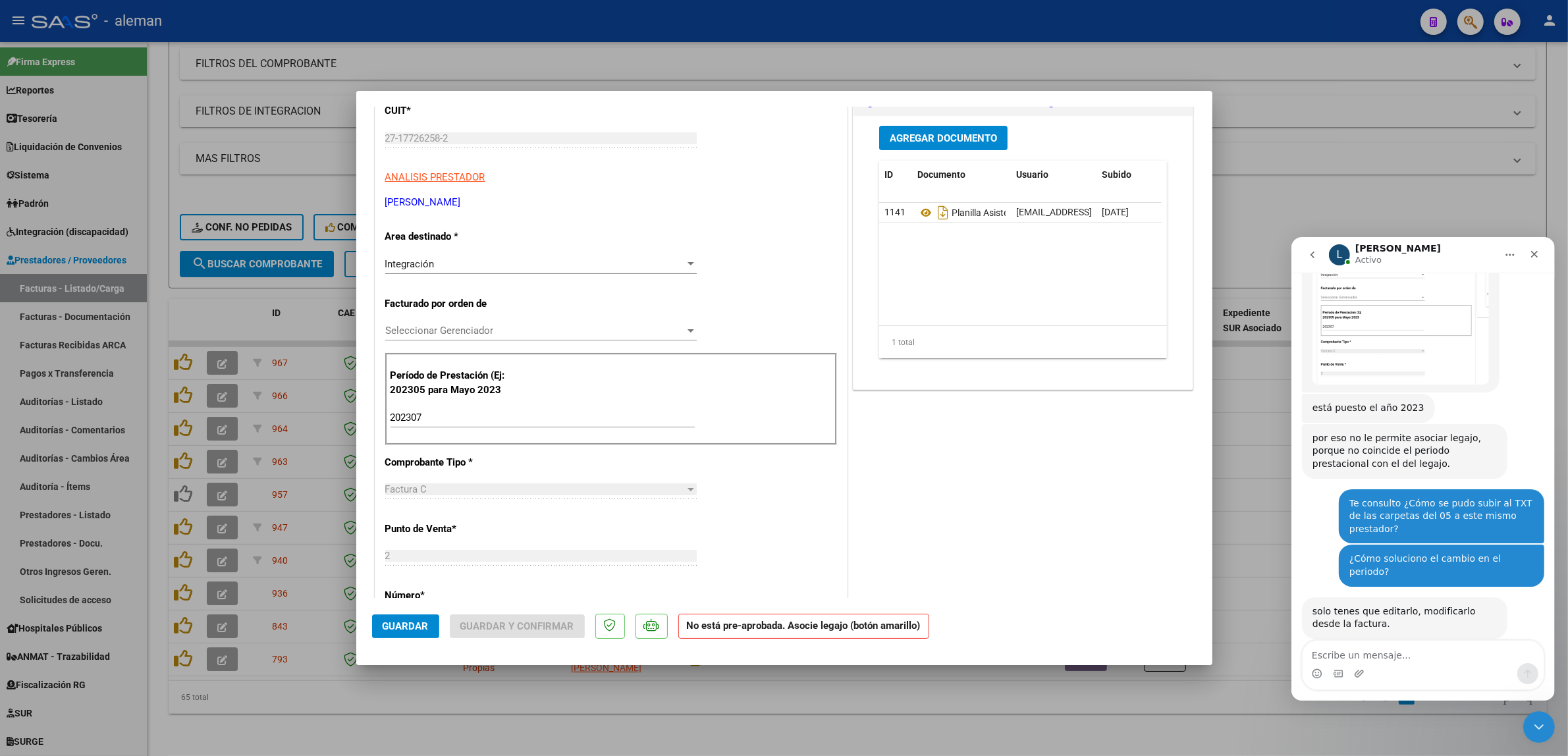
click at [412, 420] on input "202307" at bounding box center [542, 417] width 304 height 12
type input "202507"
click at [416, 634] on button "Guardar" at bounding box center [405, 627] width 67 height 24
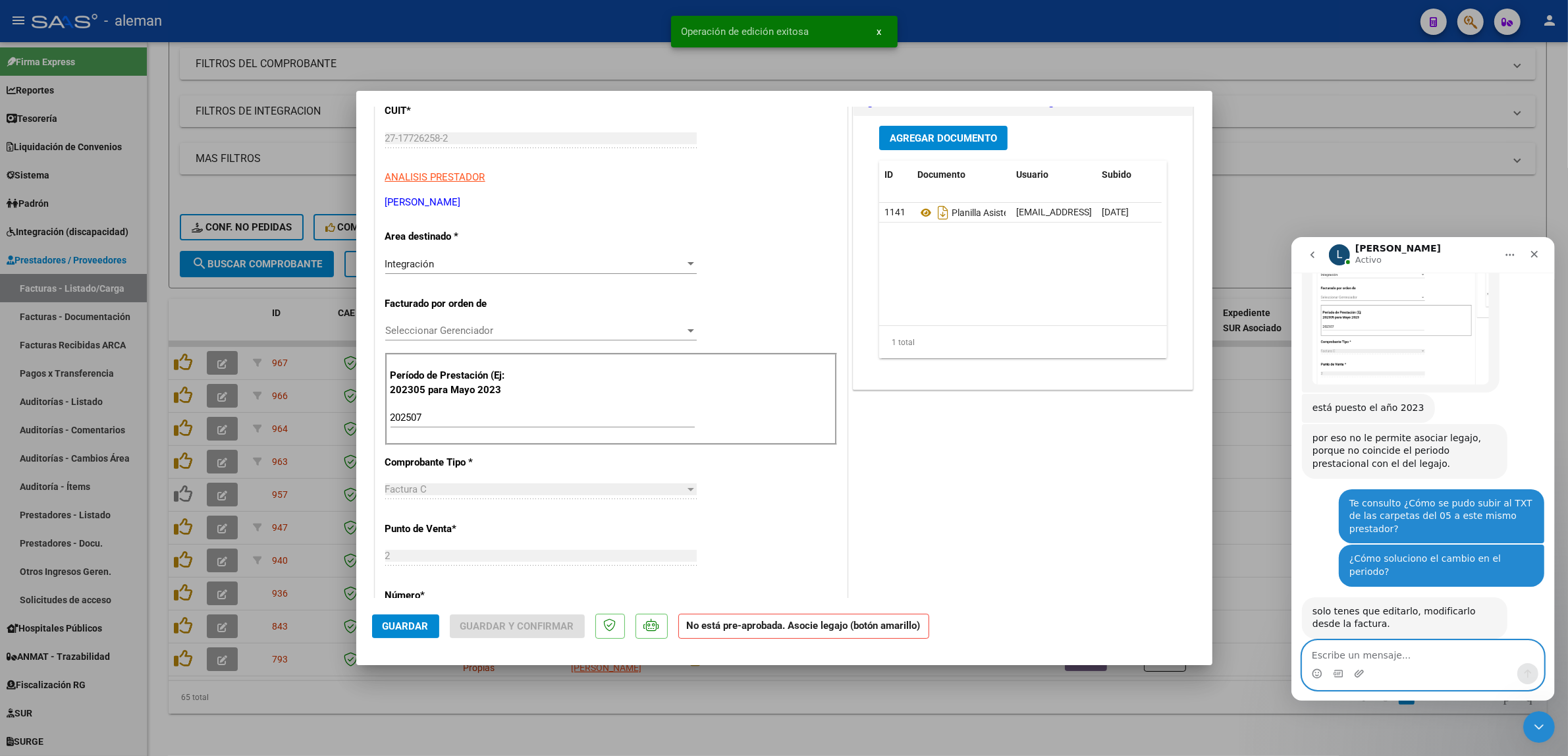
click at [1415, 656] on textarea "Escribe un mensaje..." at bounding box center [1422, 652] width 241 height 22
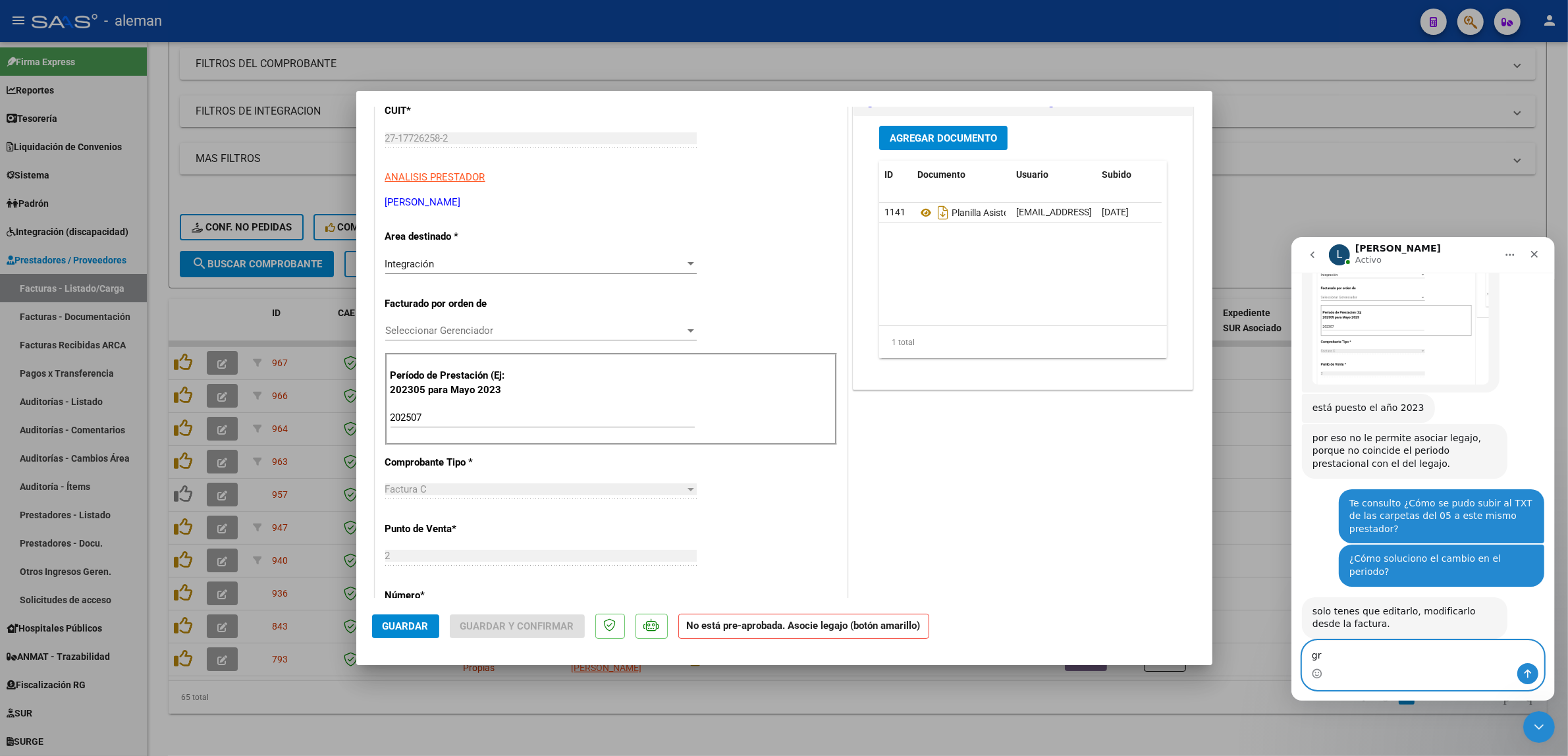
type textarea "g"
type textarea "Gracias."
click at [1529, 672] on icon "Enviar un mensaje…" at bounding box center [1527, 673] width 7 height 9
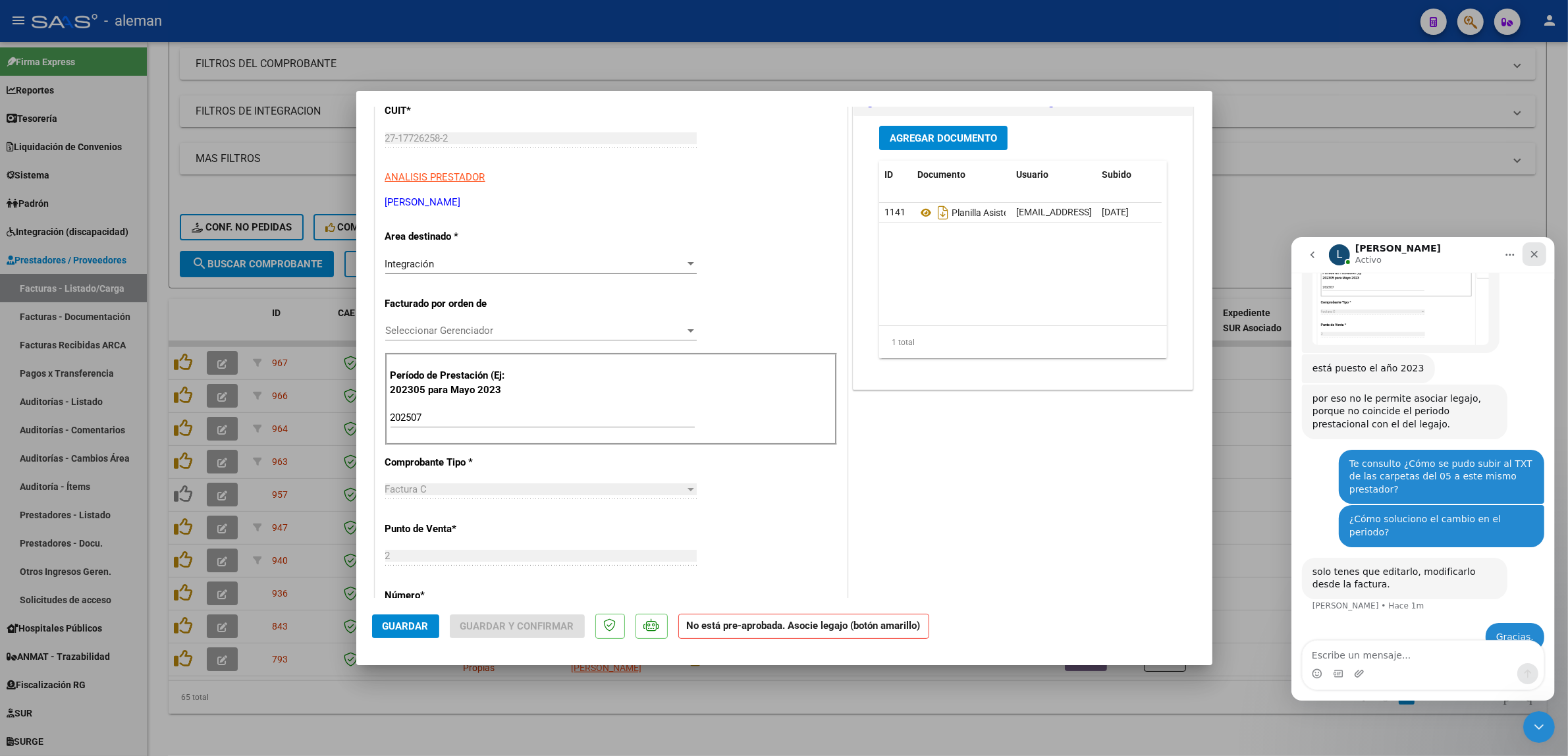
click at [1533, 251] on icon "Cerrar" at bounding box center [1534, 253] width 10 height 10
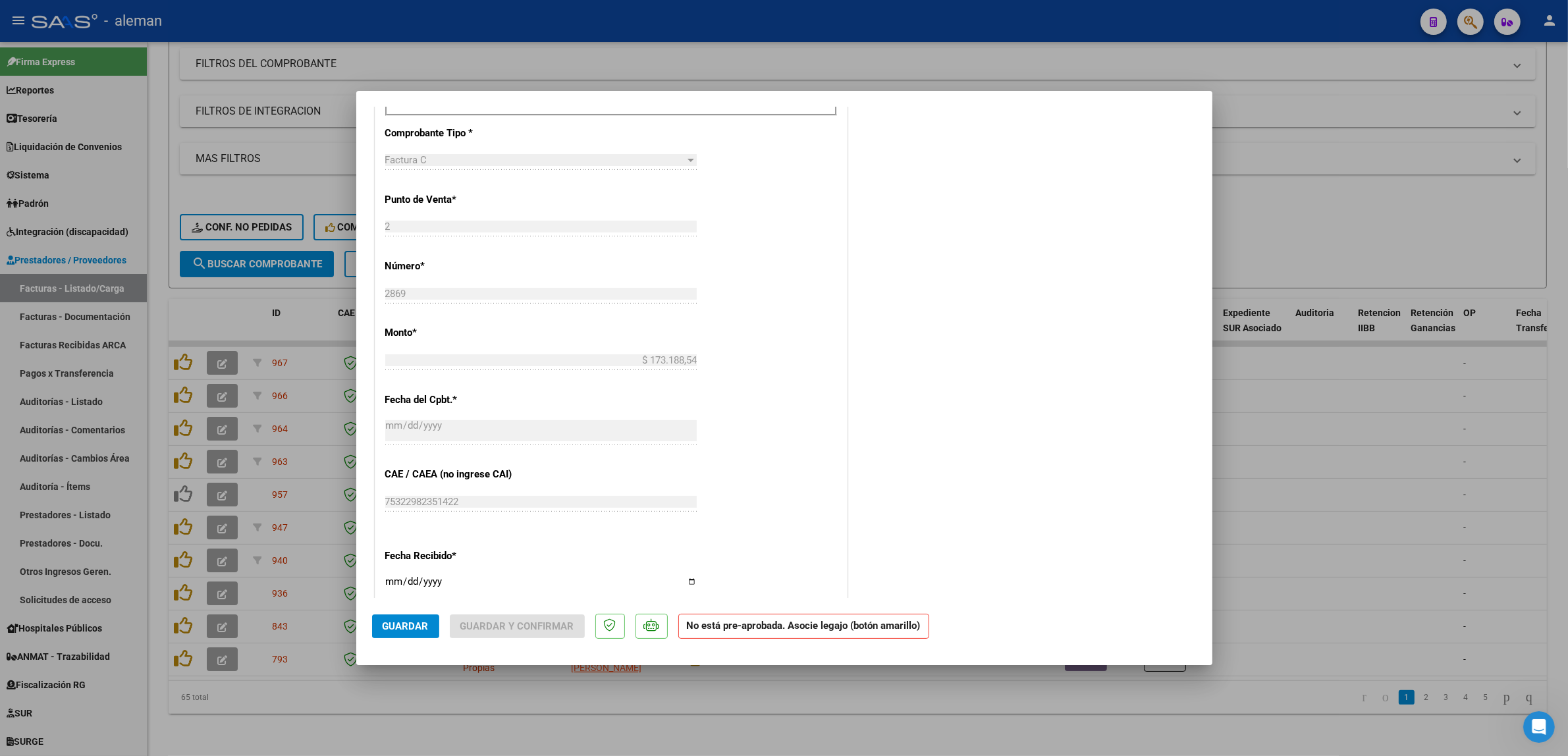
scroll to position [577, 0]
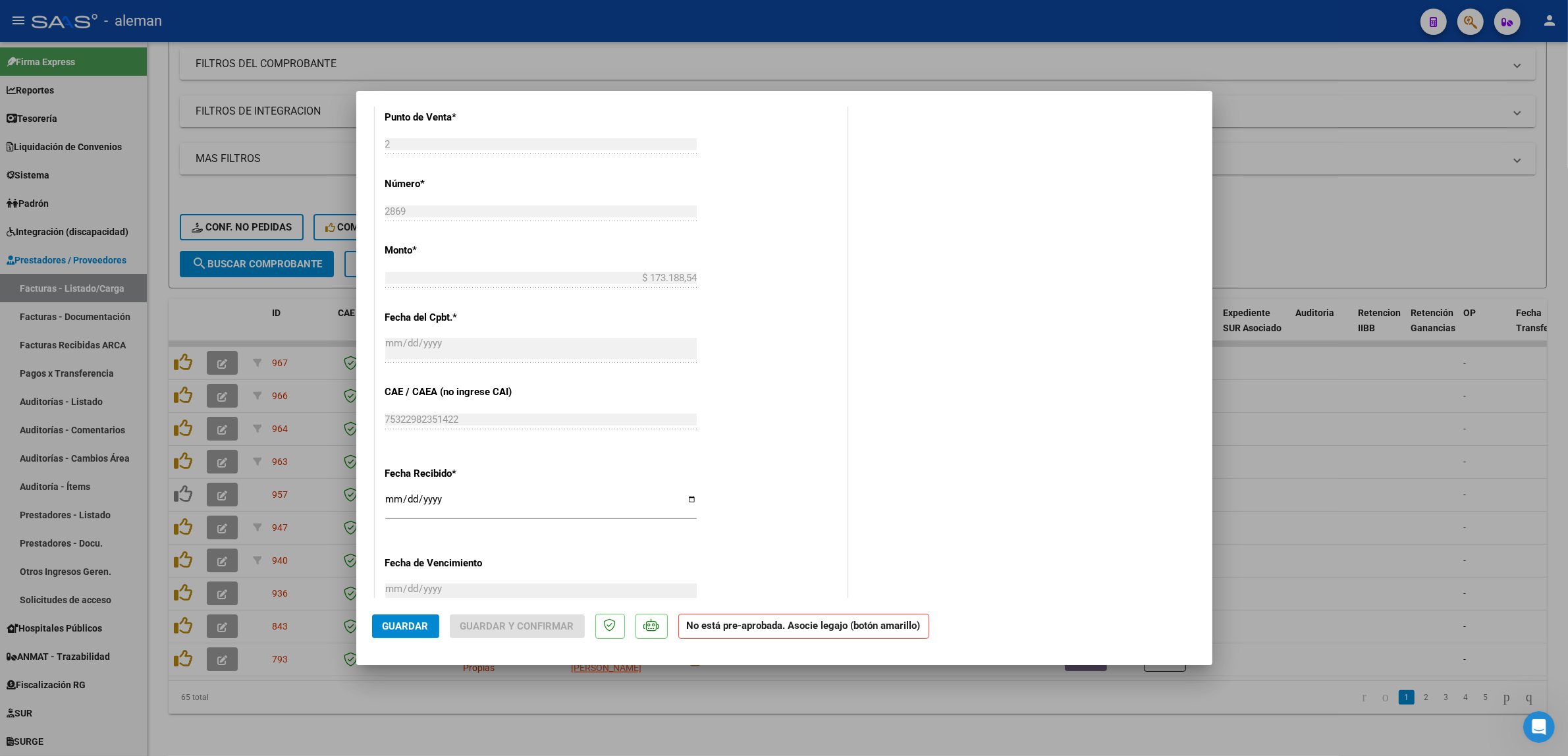
click at [1303, 535] on div at bounding box center [784, 378] width 1568 height 756
type input "$ 0,00"
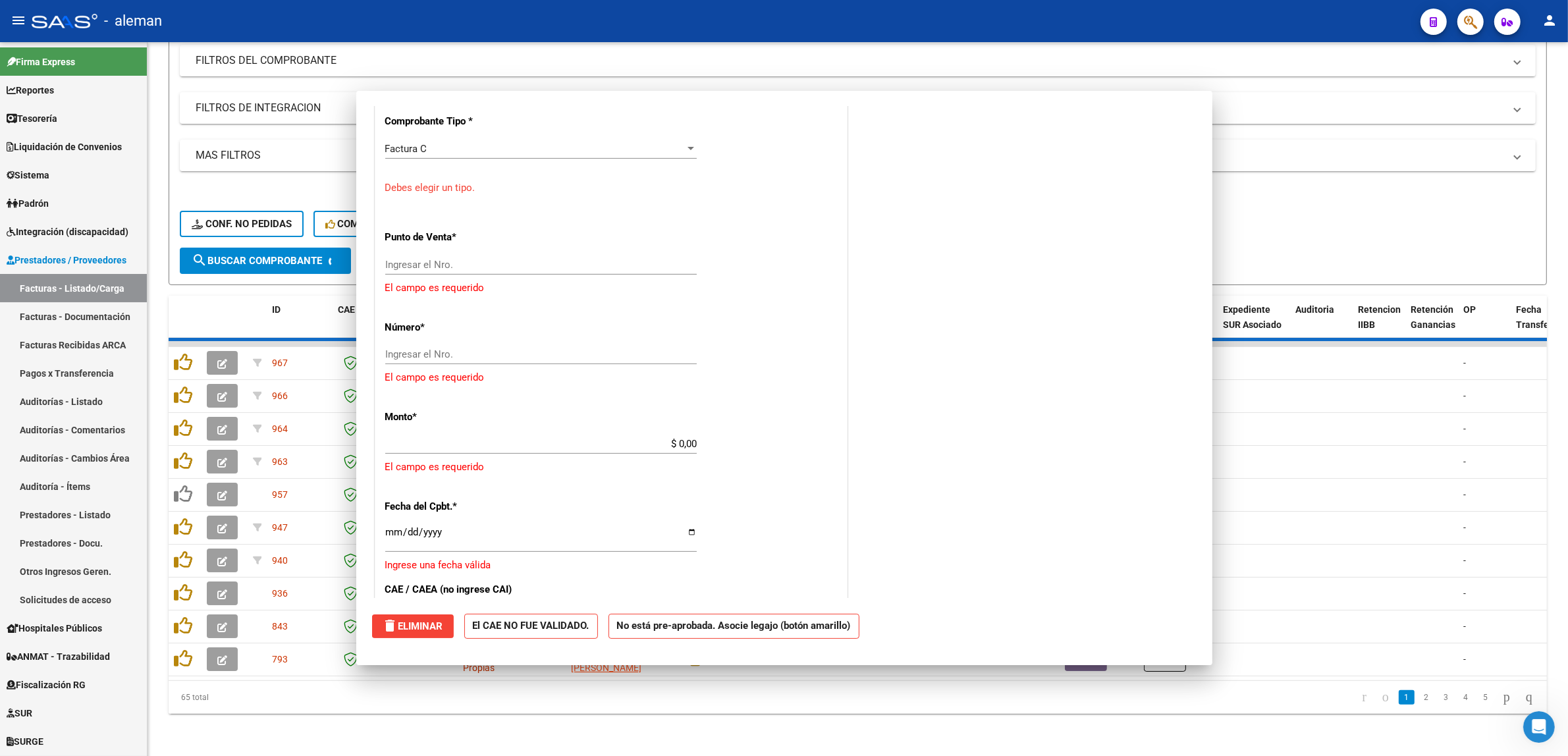
scroll to position [774, 0]
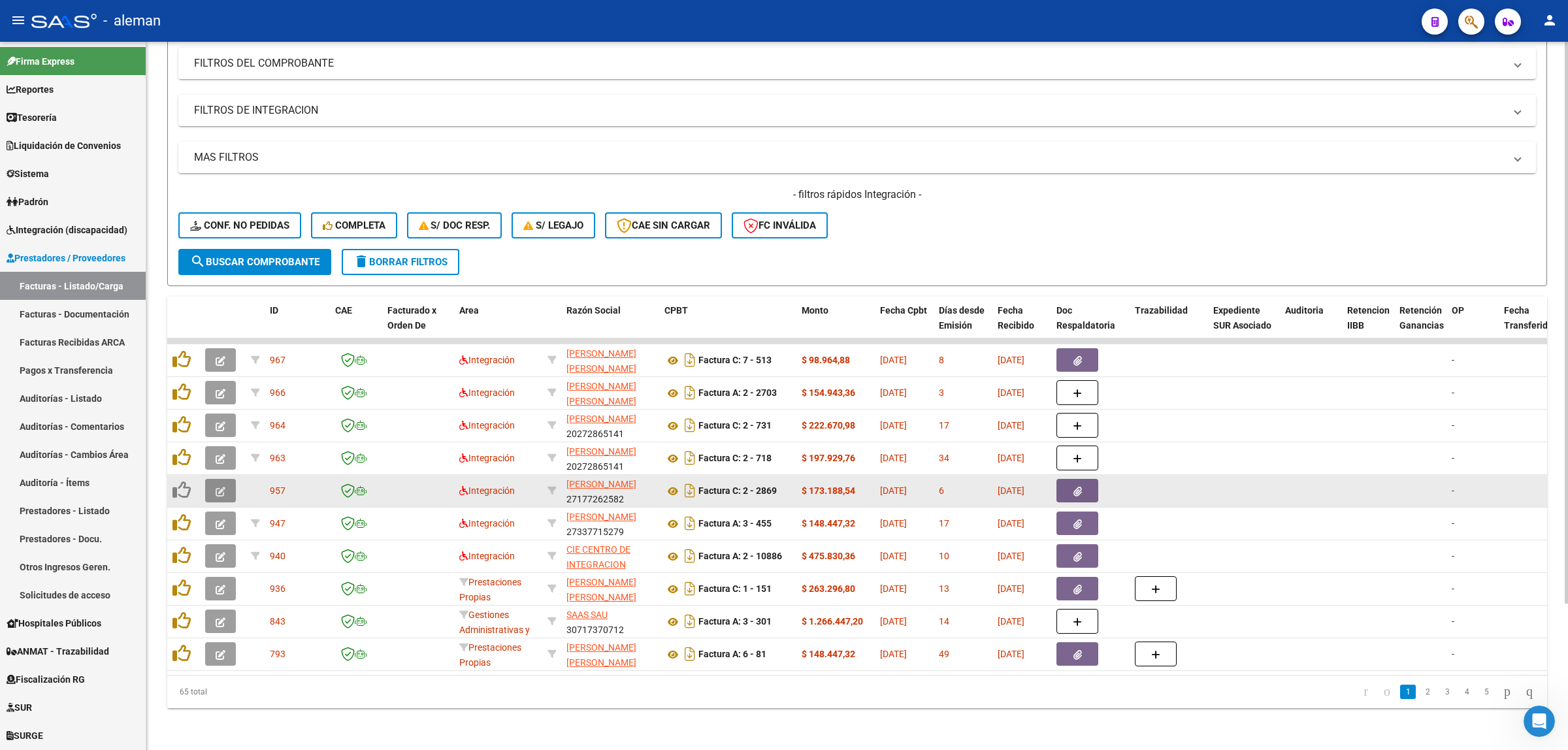
click at [228, 482] on button "button" at bounding box center [220, 491] width 31 height 24
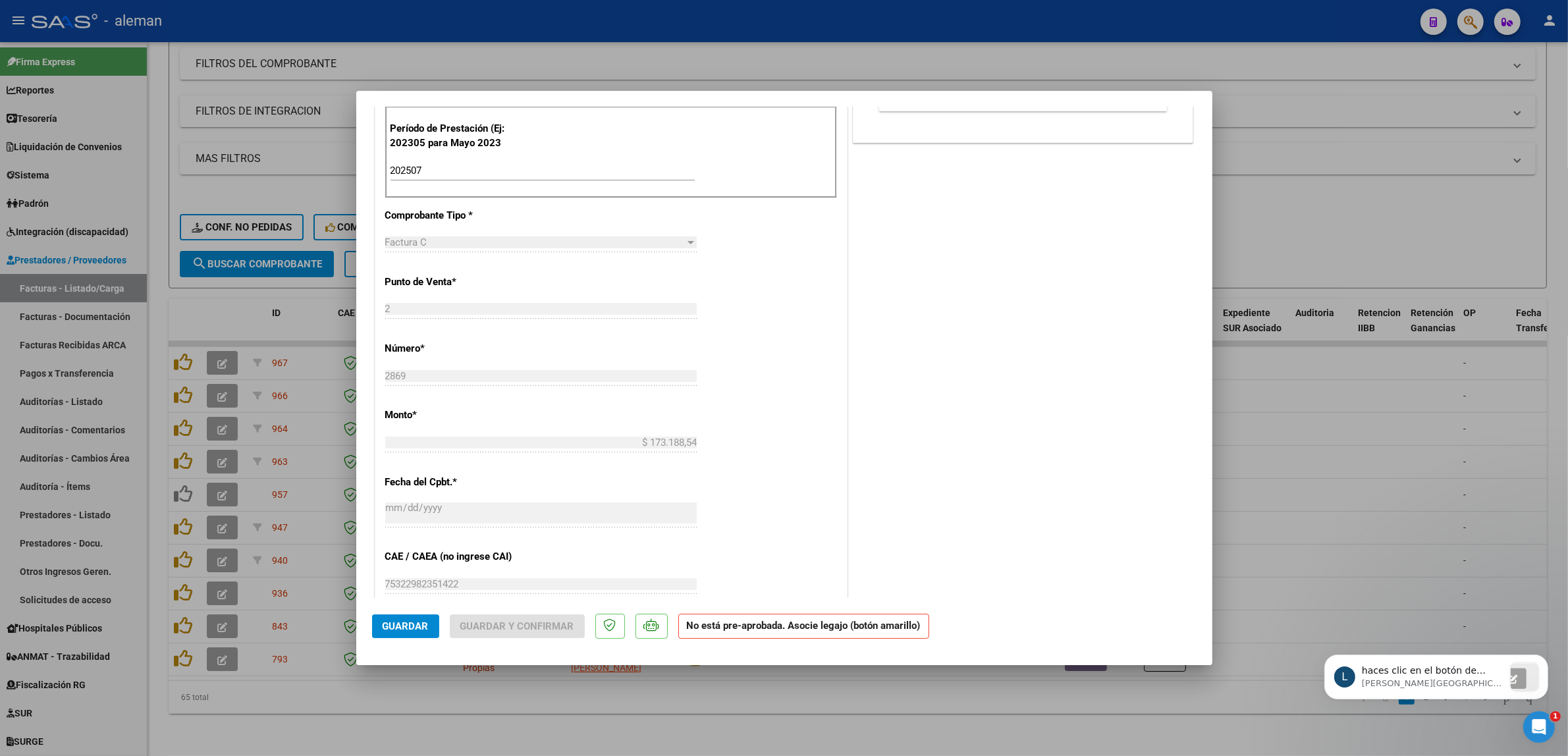
scroll to position [474, 0]
click at [1539, 722] on icon "Abrir Intercom Messenger" at bounding box center [1537, 725] width 22 height 22
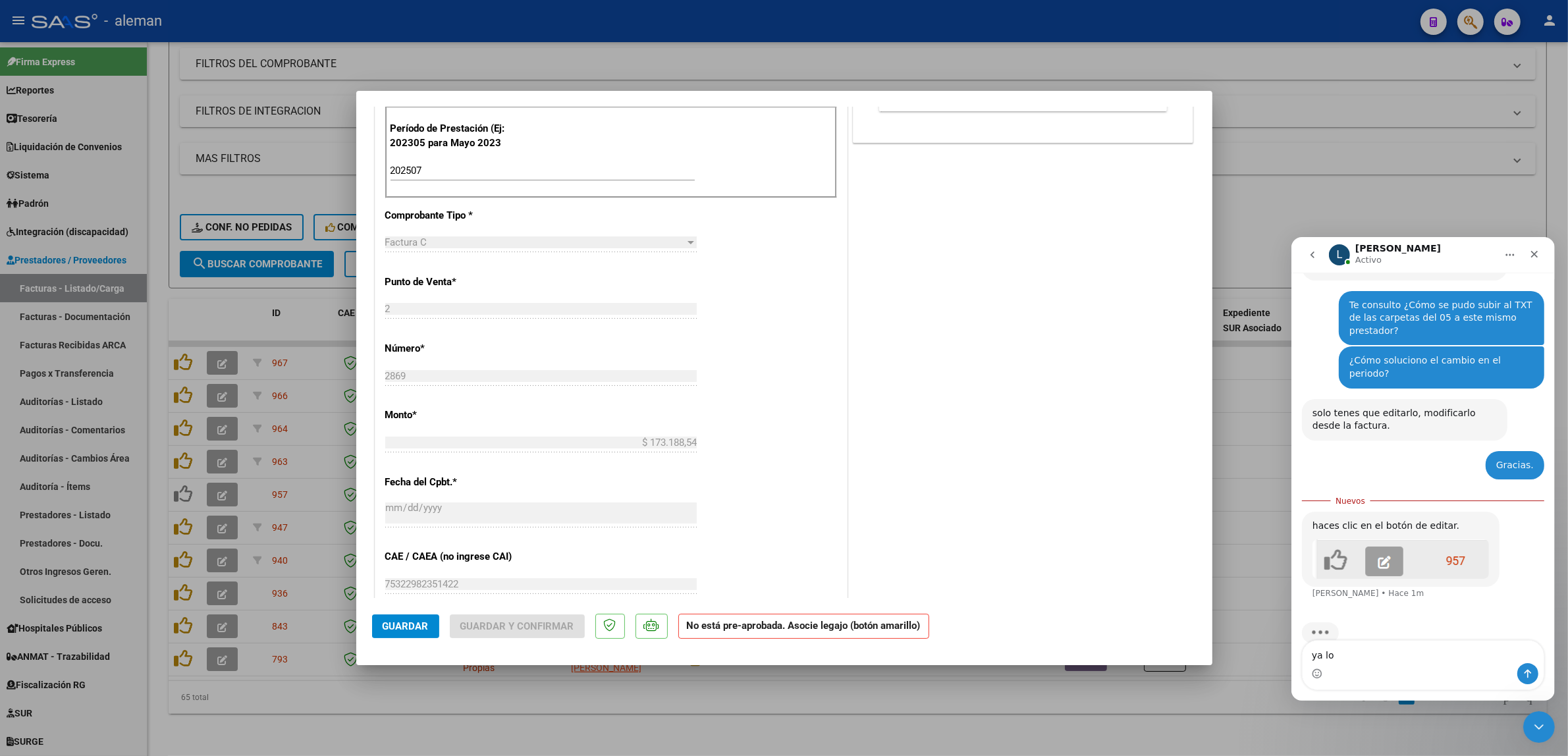
scroll to position [2, 0]
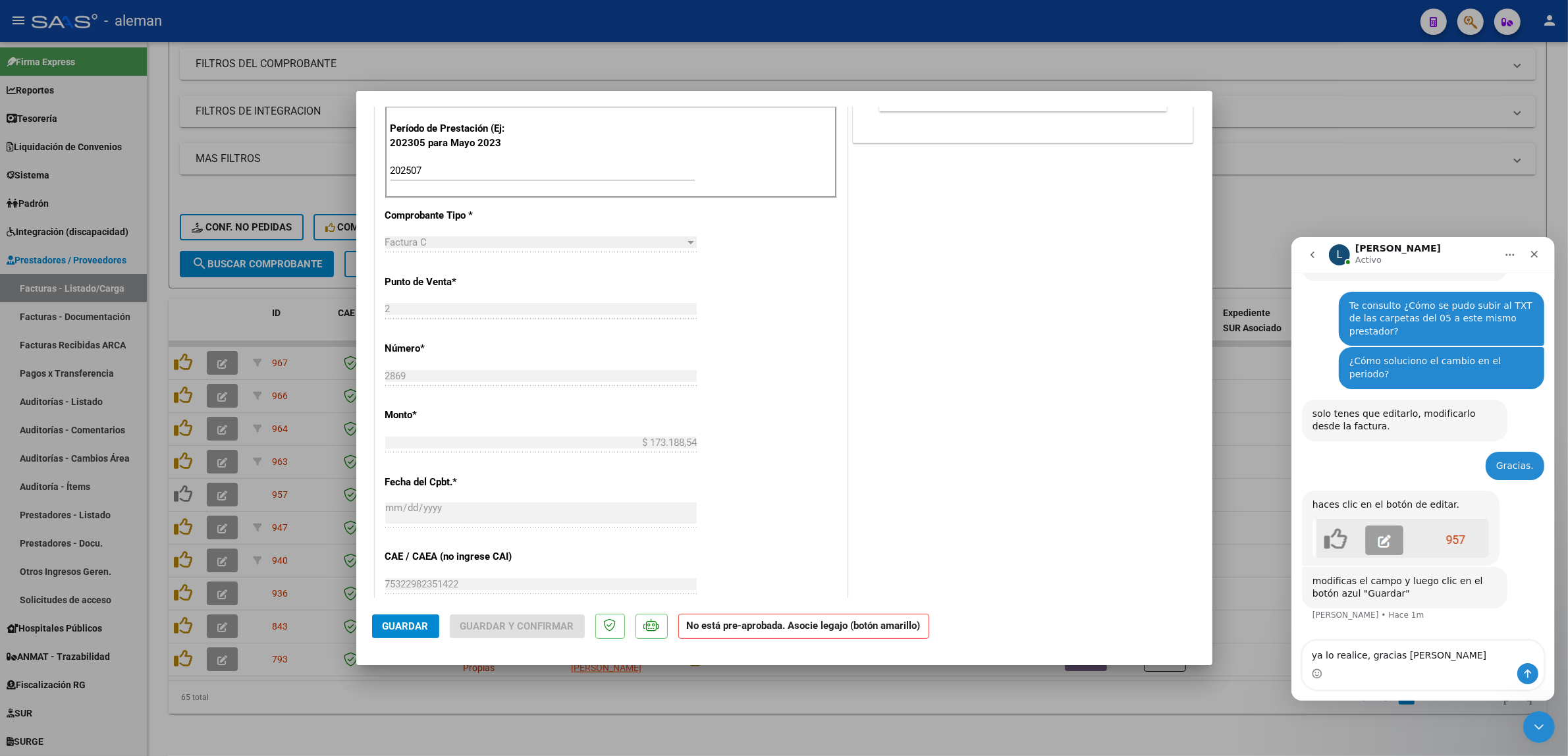
click at [1400, 661] on textarea "ya lo realice, gracias ldmila" at bounding box center [1422, 652] width 241 height 22
click at [1473, 658] on textarea "ya lo realice, gracias Ludmila" at bounding box center [1422, 652] width 241 height 22
type textarea "ya lo realice, gracias Ludmila."
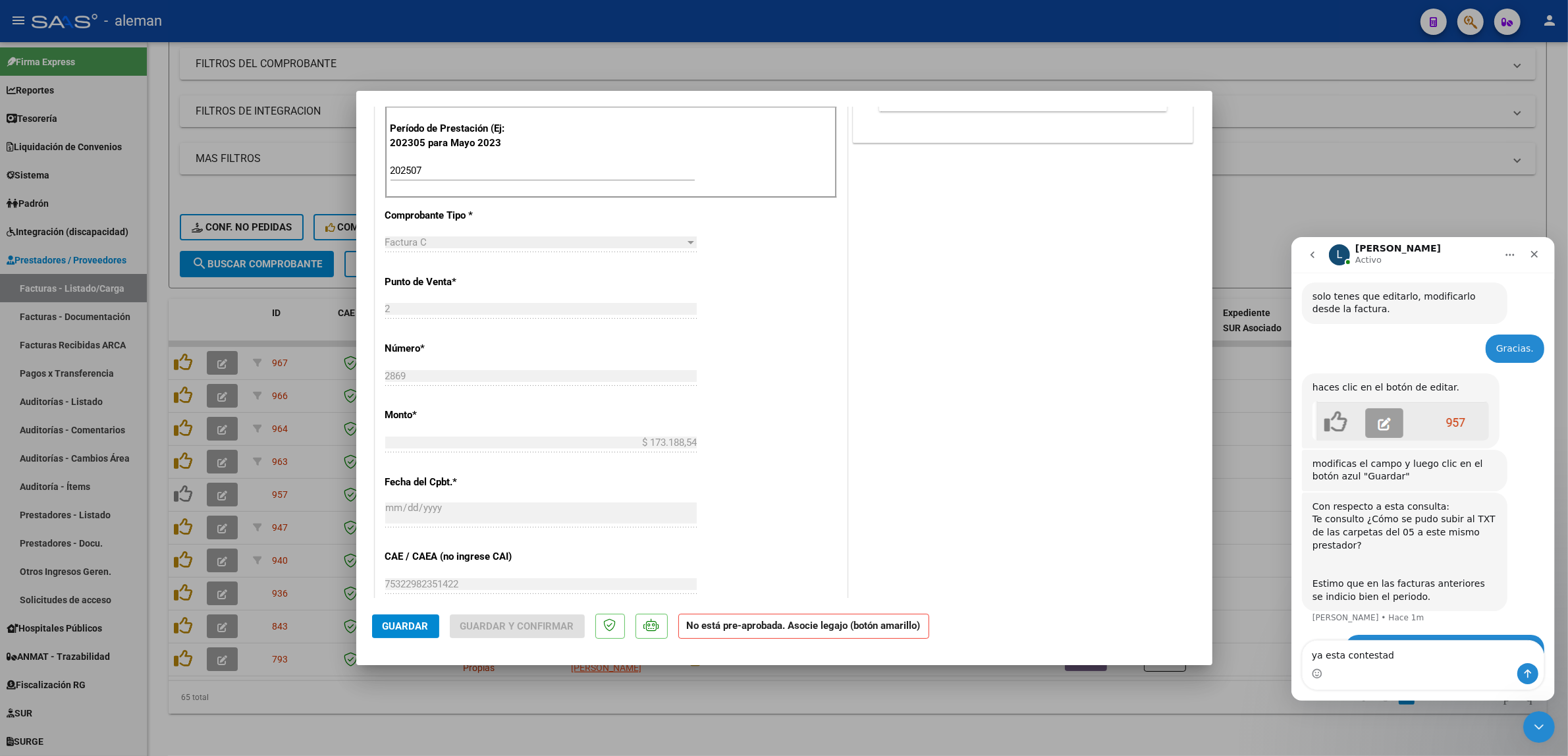
type textarea "ya esta contestada"
drag, startPoint x: 1402, startPoint y: 661, endPoint x: 1311, endPoint y: 658, distance: 91.0
click at [1311, 658] on textarea "ya esta contestada" at bounding box center [1422, 652] width 241 height 22
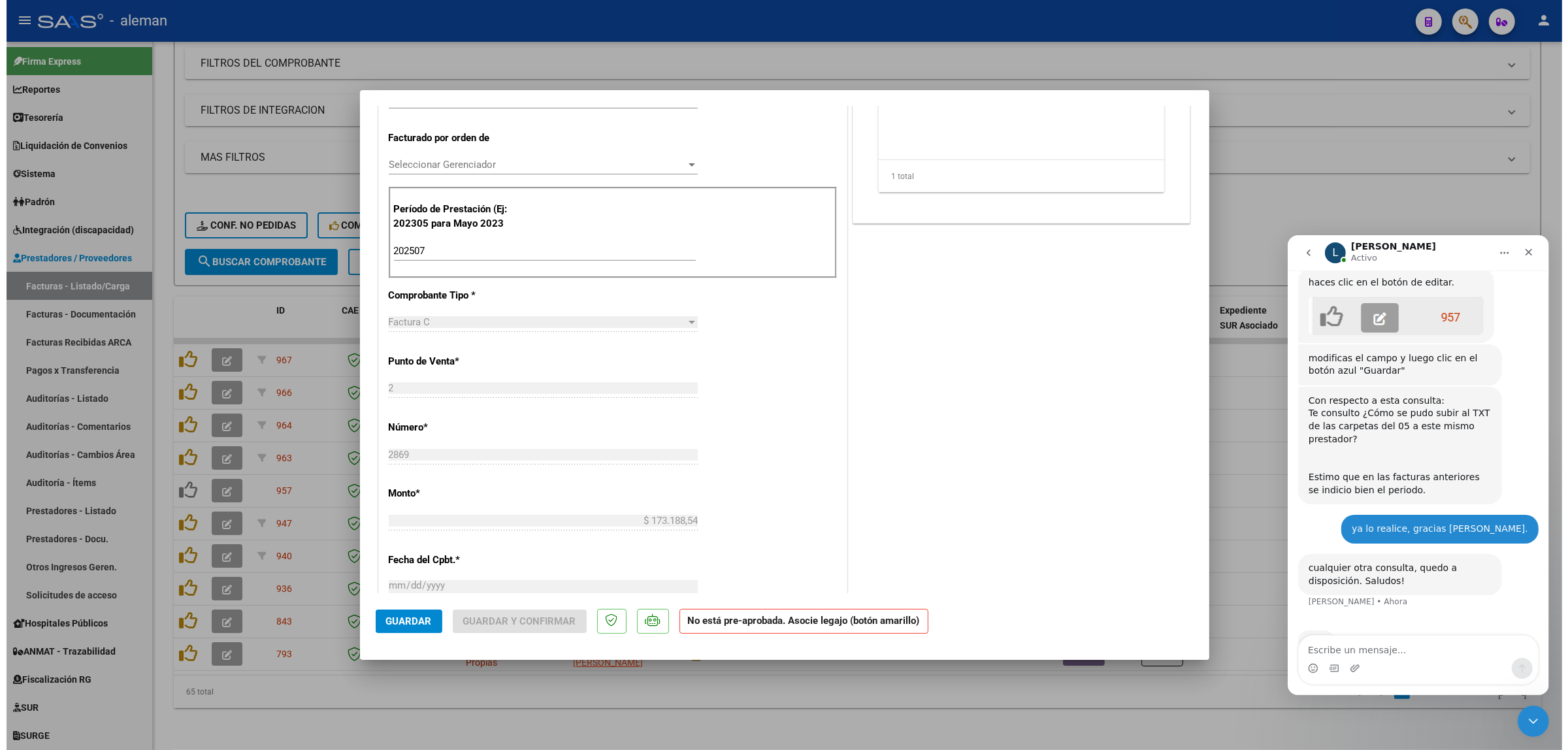
scroll to position [660, 0]
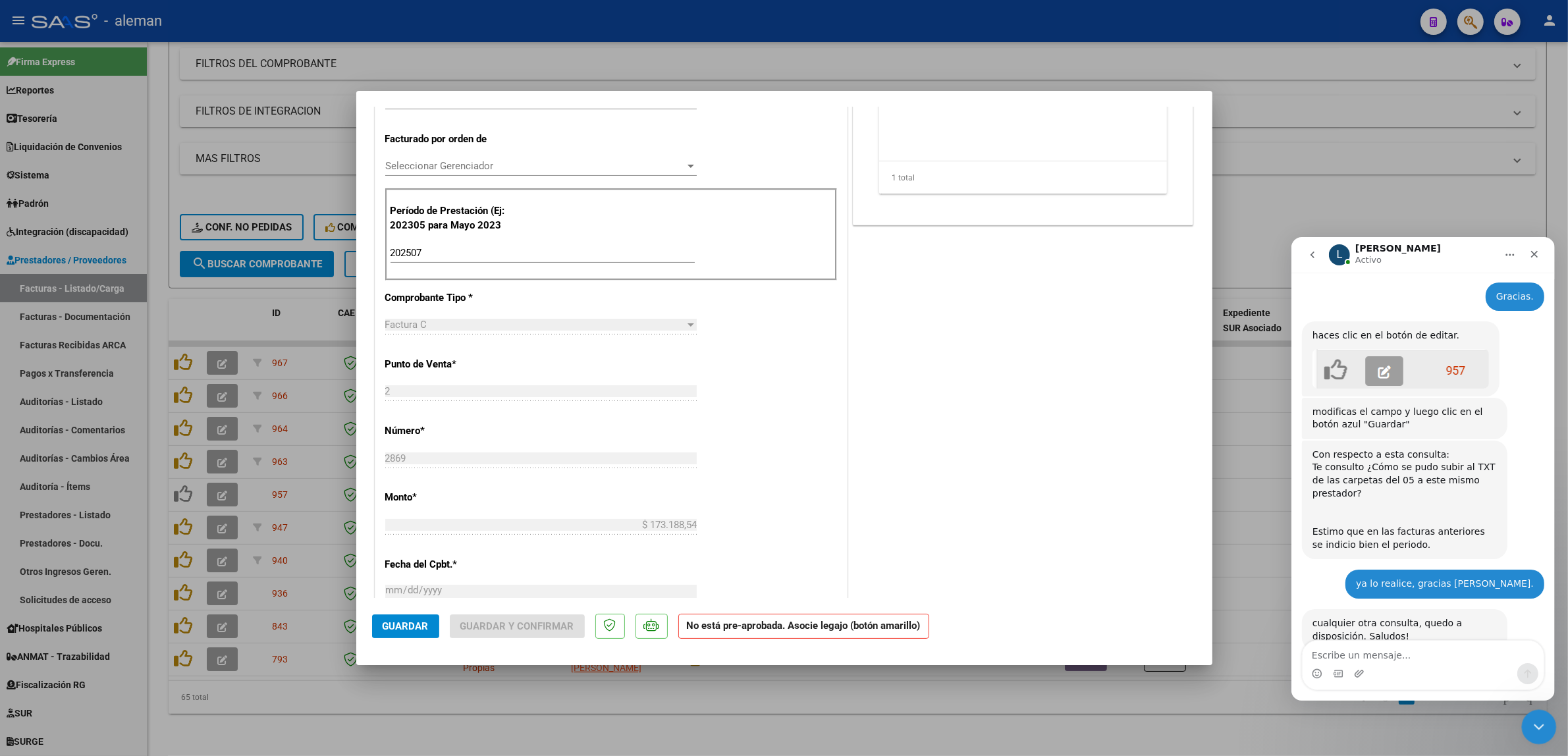
click at [1527, 724] on div "Cerrar Intercom Messenger" at bounding box center [1538, 726] width 32 height 32
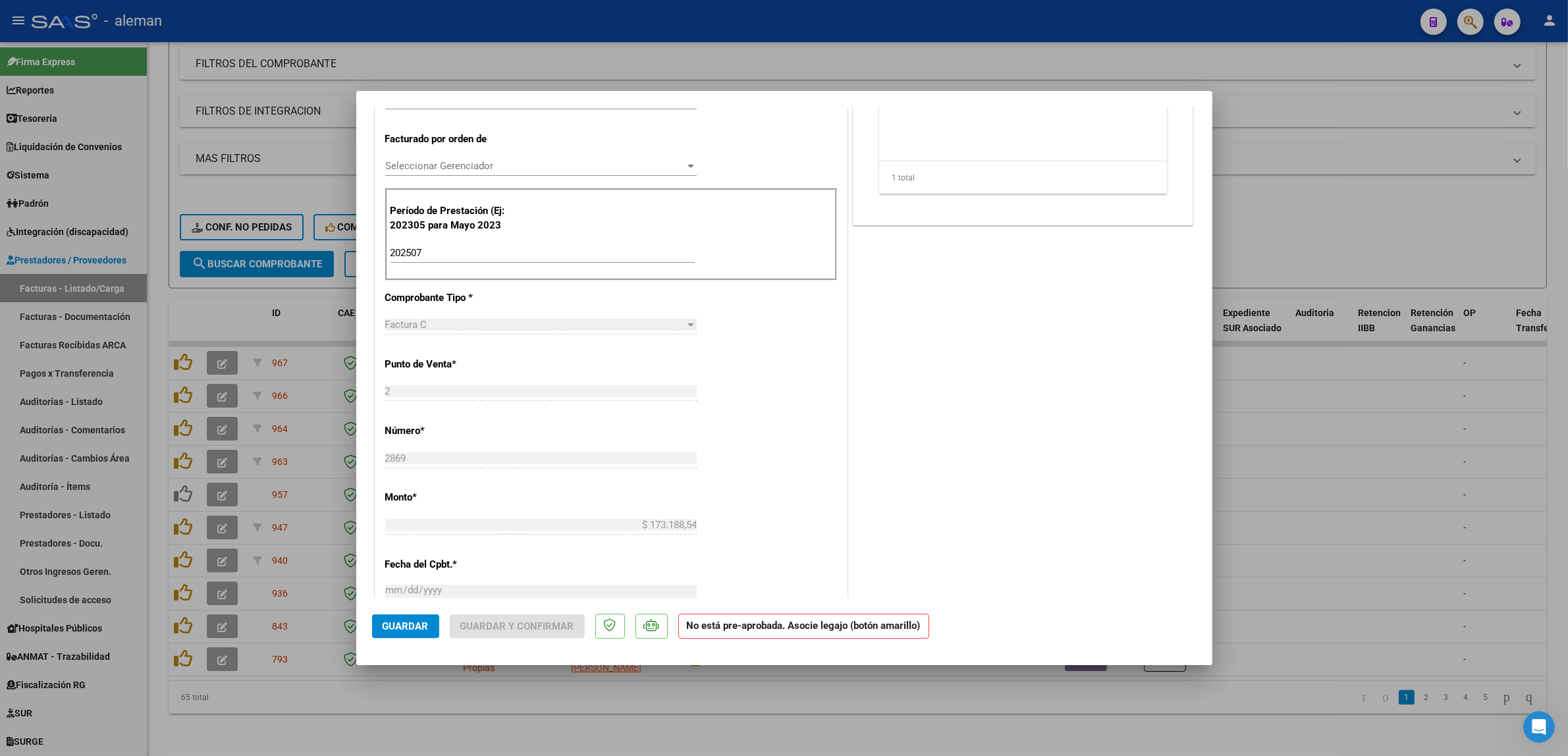
click at [1299, 473] on div at bounding box center [784, 378] width 1568 height 756
type input "$ 0,00"
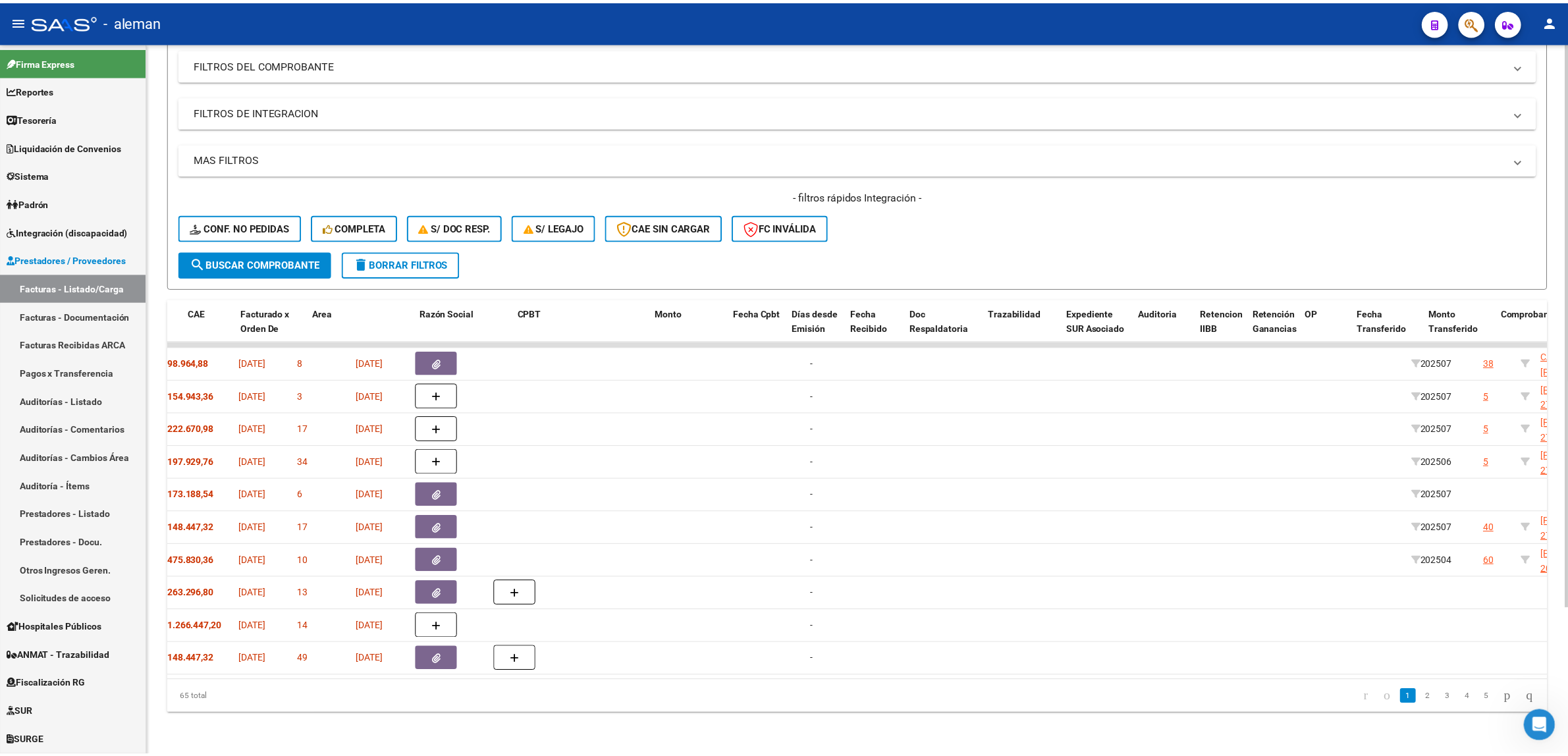
scroll to position [0, 0]
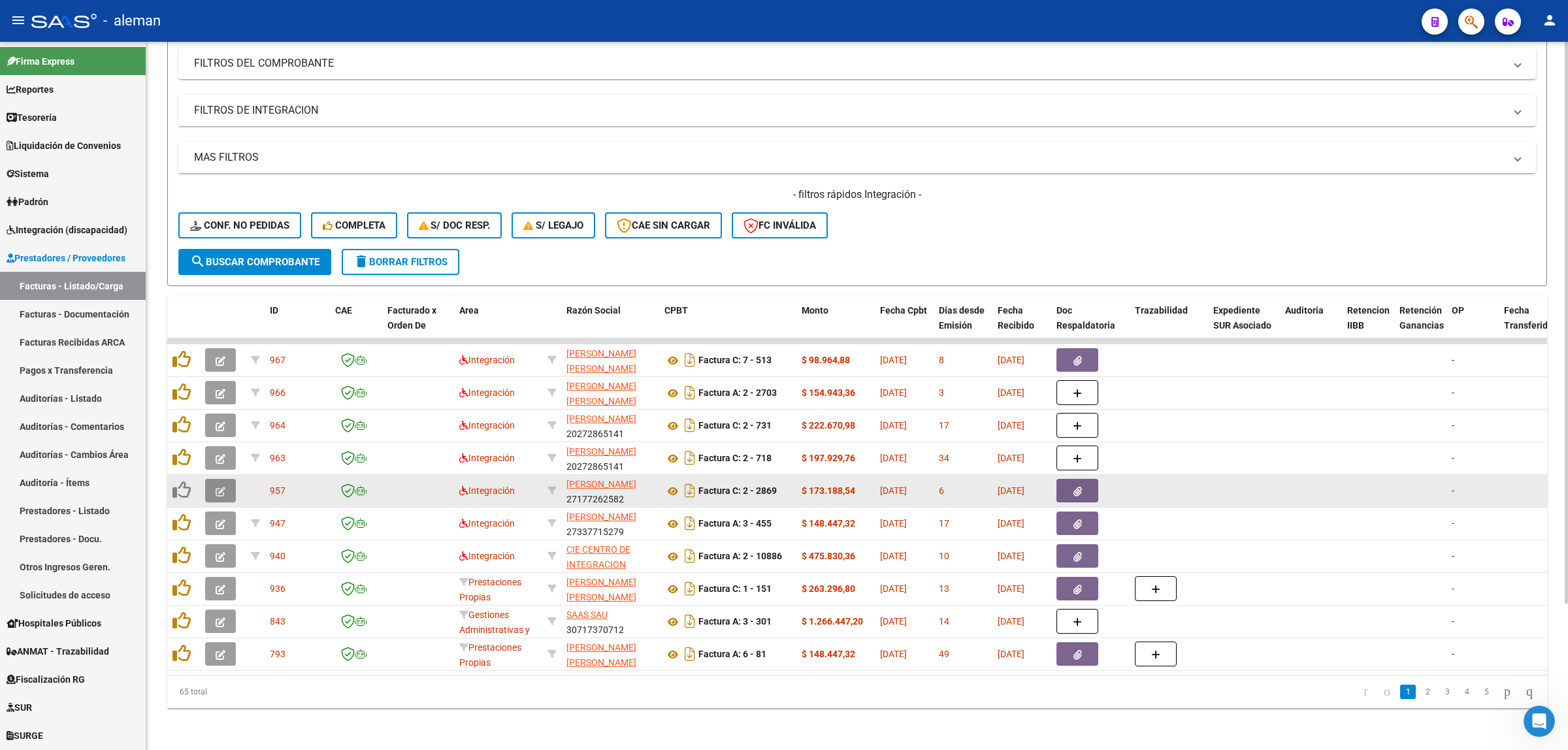
click at [227, 479] on button "button" at bounding box center [220, 491] width 31 height 24
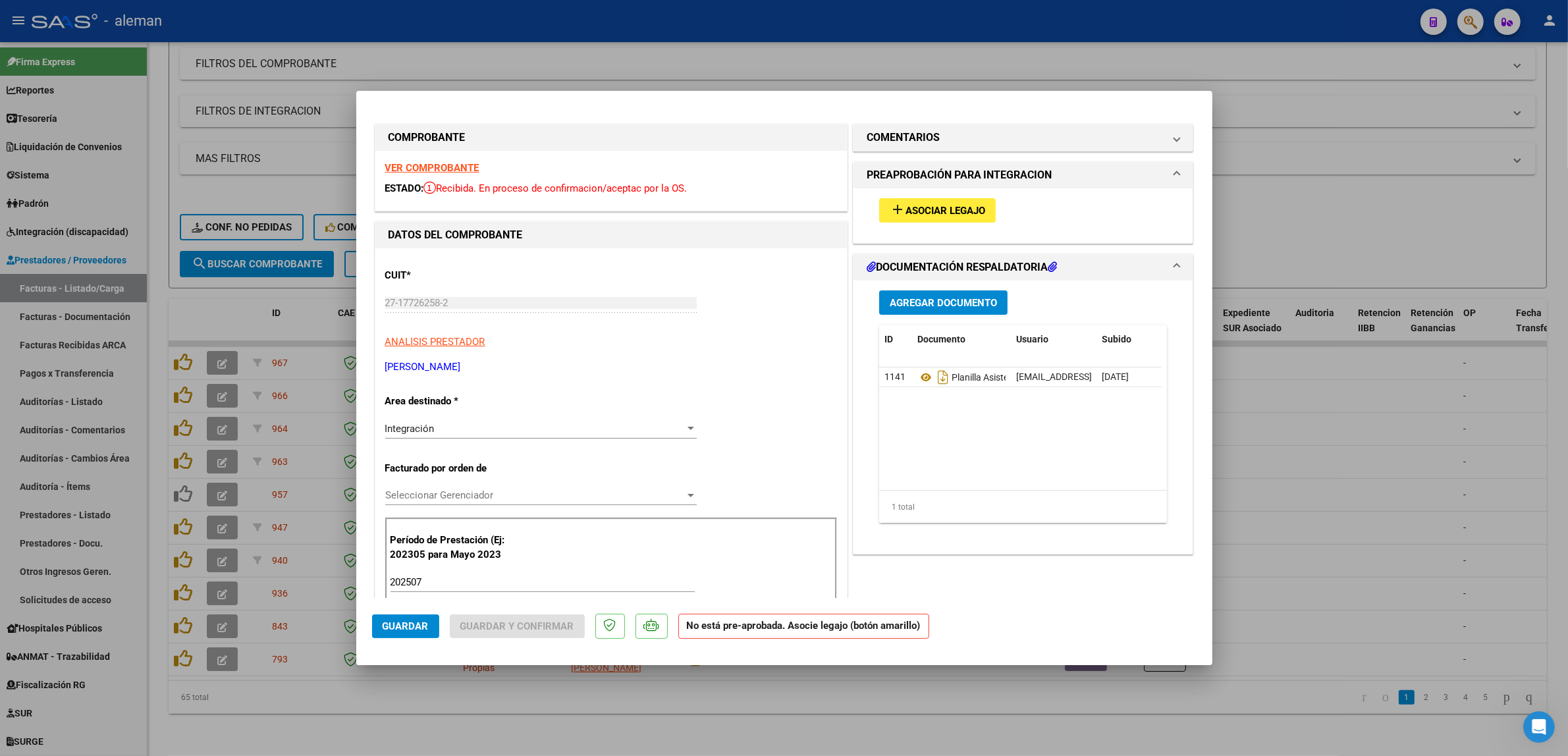
click at [917, 212] on span "Asociar Legajo" at bounding box center [945, 210] width 80 height 12
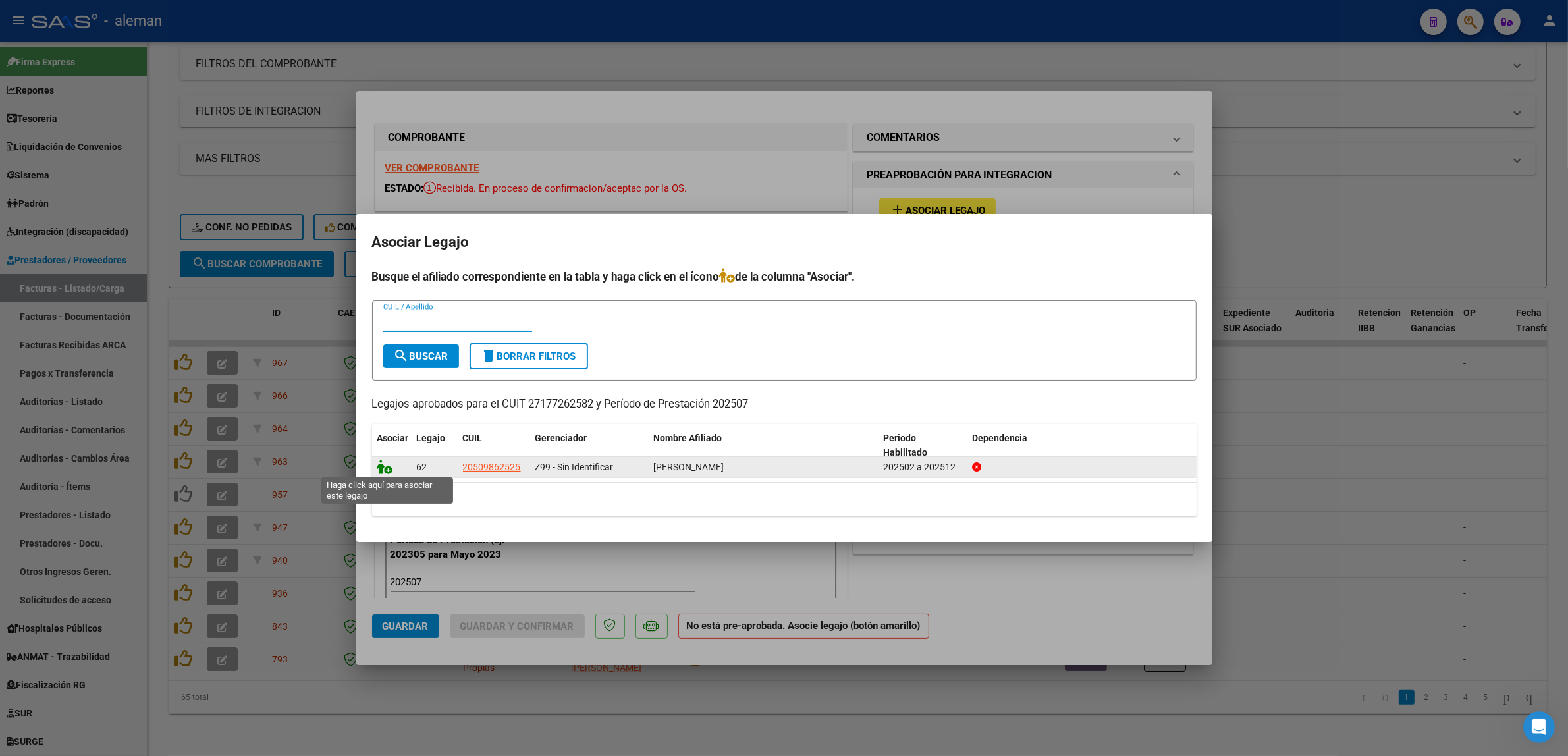
click at [377, 465] on icon at bounding box center [385, 467] width 16 height 14
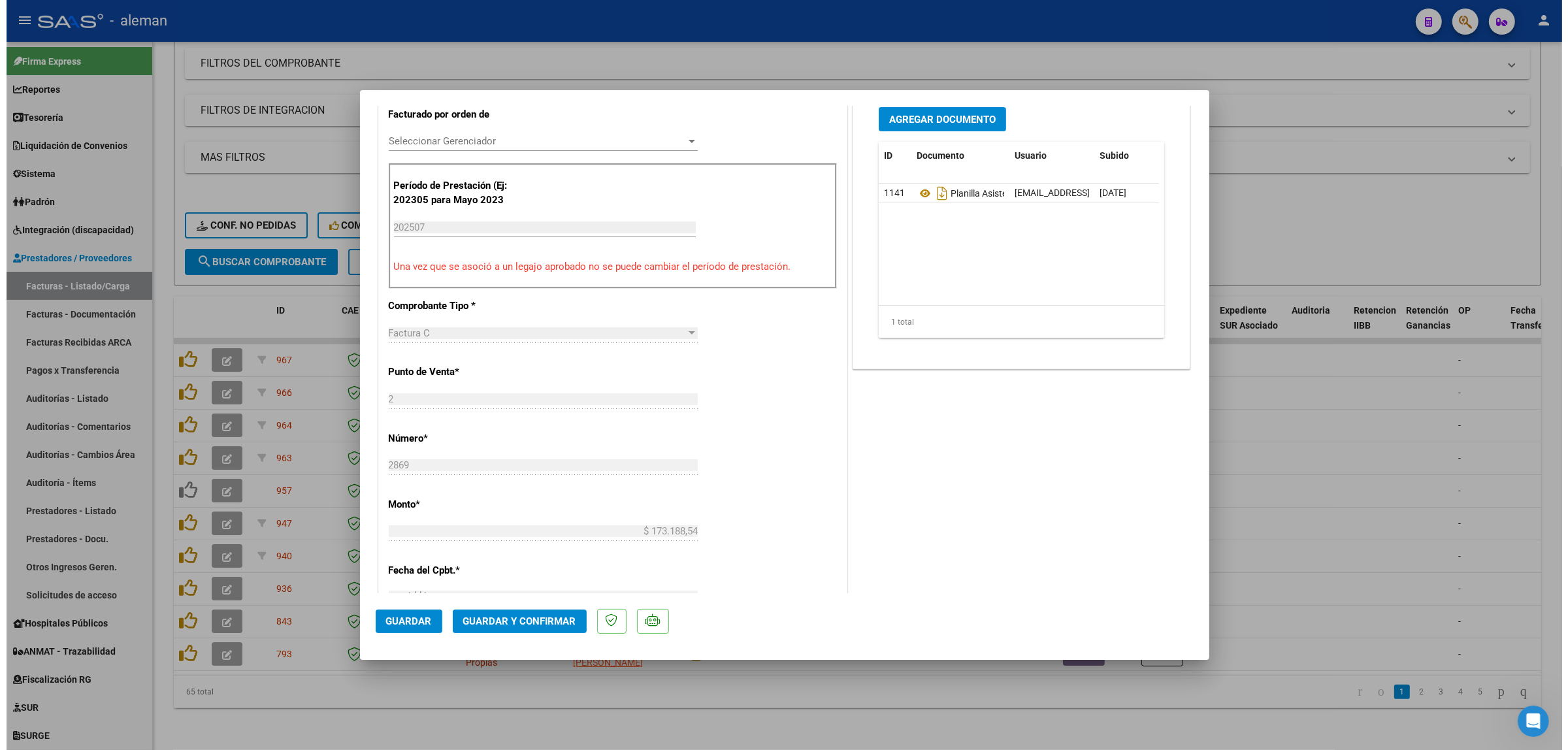
scroll to position [409, 0]
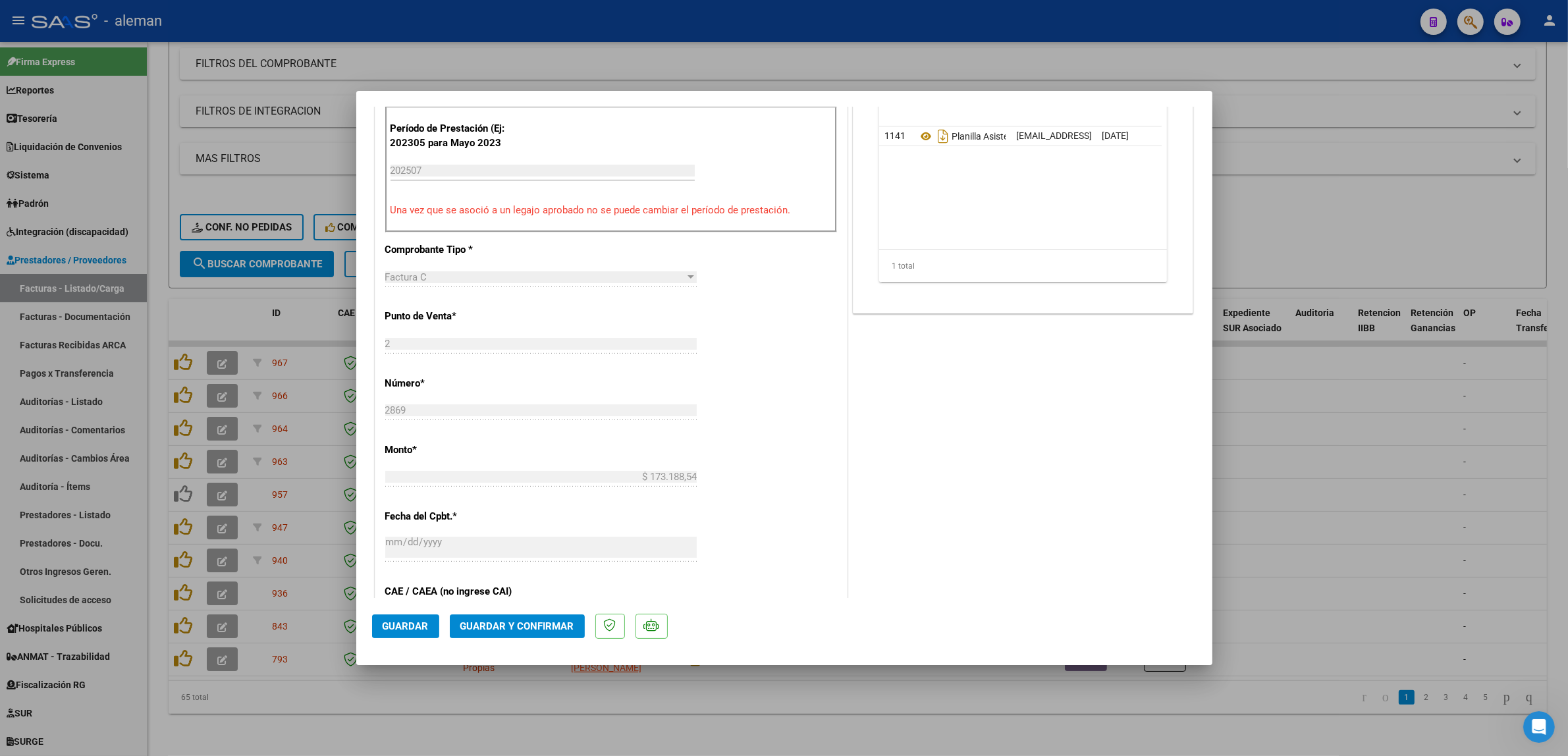
click at [504, 630] on span "Guardar y Confirmar" at bounding box center [517, 626] width 114 height 12
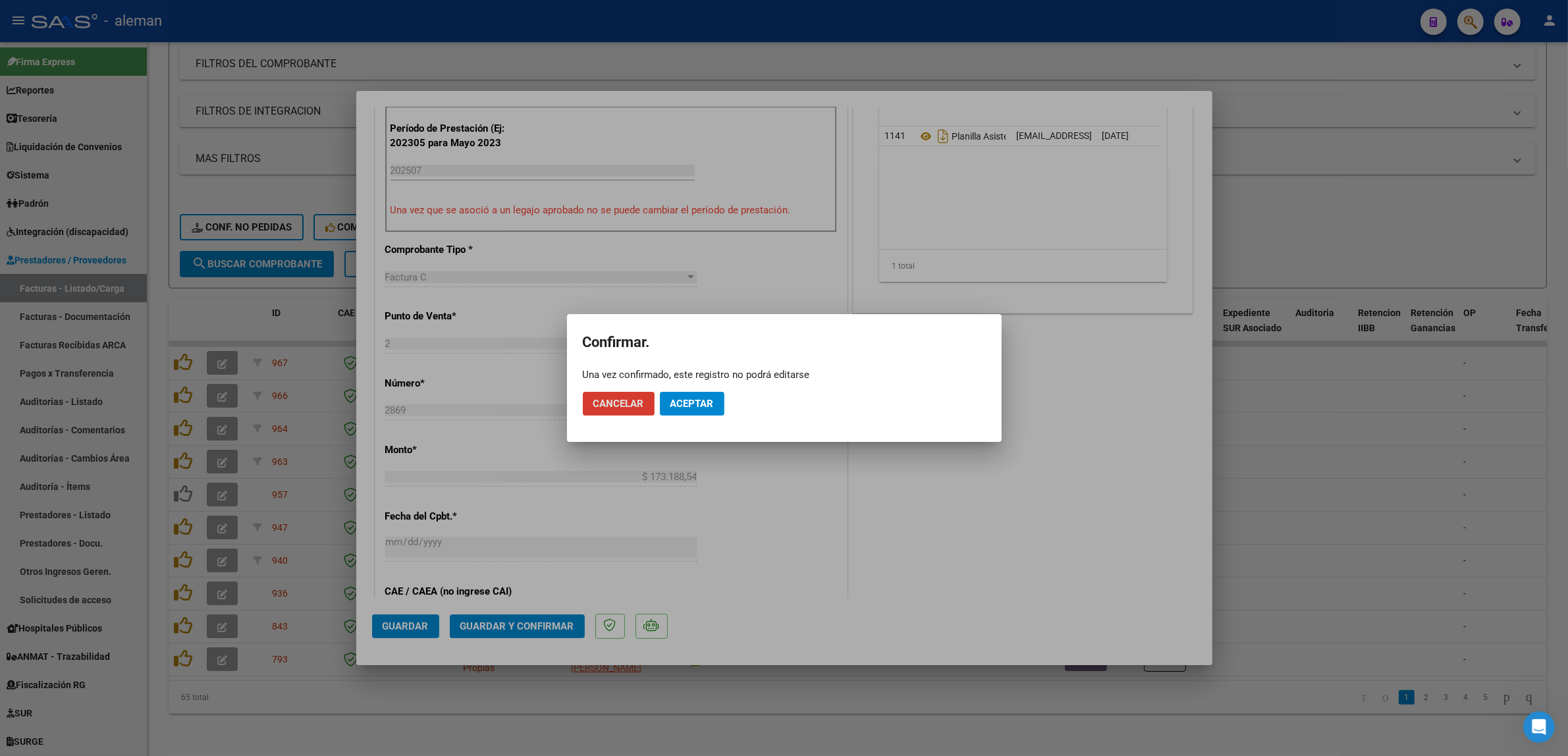
click at [673, 407] on span "Aceptar" at bounding box center [692, 404] width 44 height 12
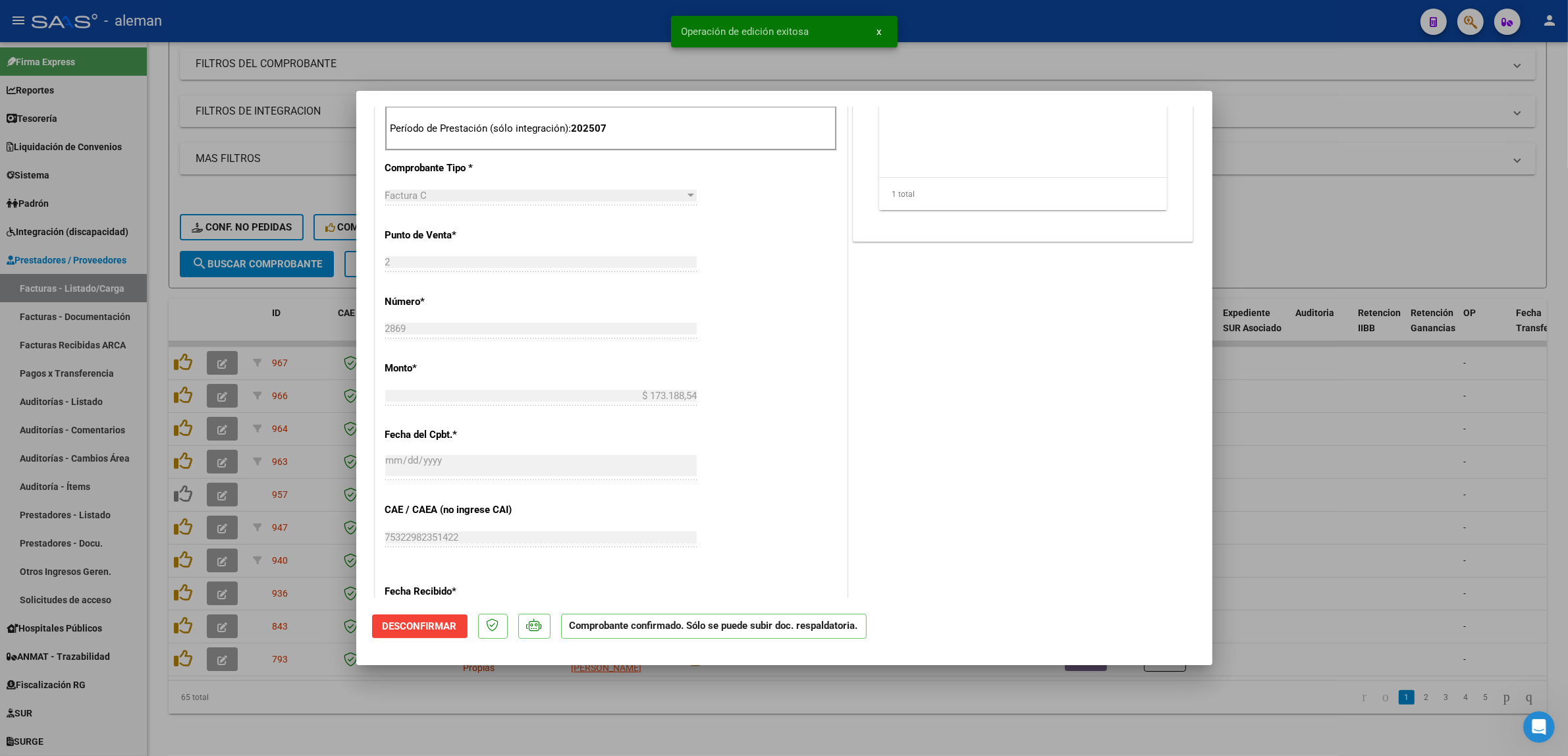
click at [1308, 413] on div at bounding box center [784, 378] width 1568 height 756
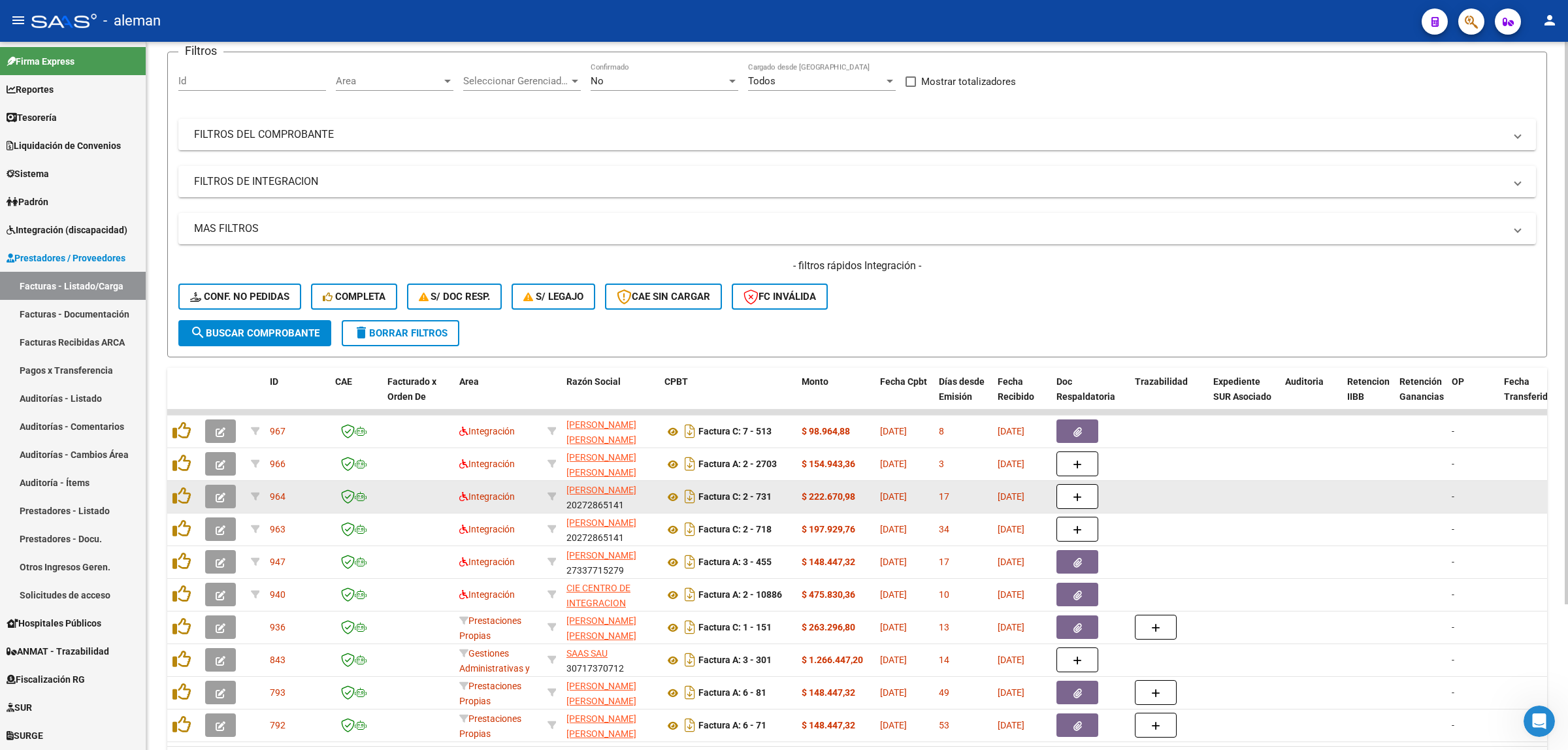
scroll to position [103, 0]
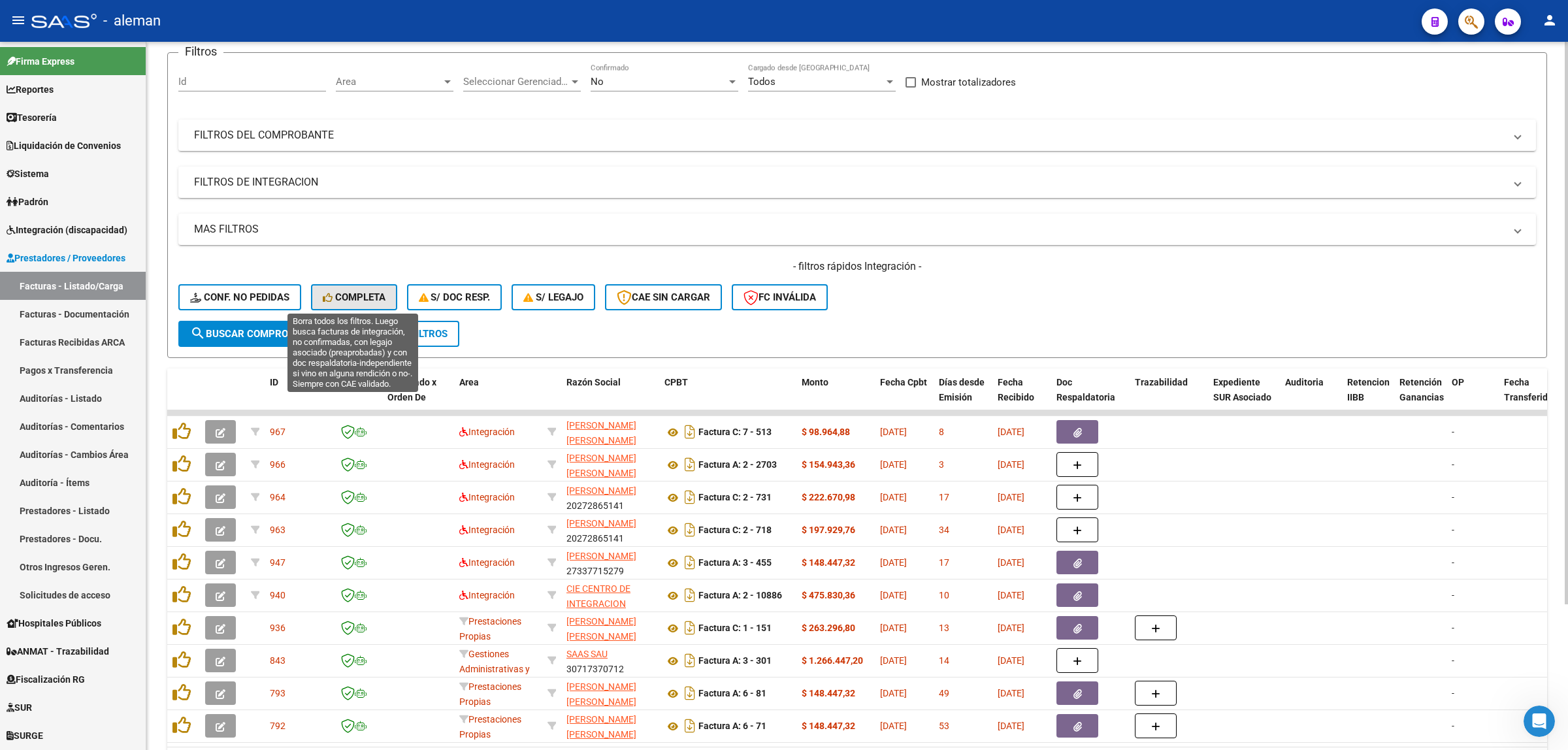
click at [333, 292] on span "Completa" at bounding box center [354, 297] width 62 height 12
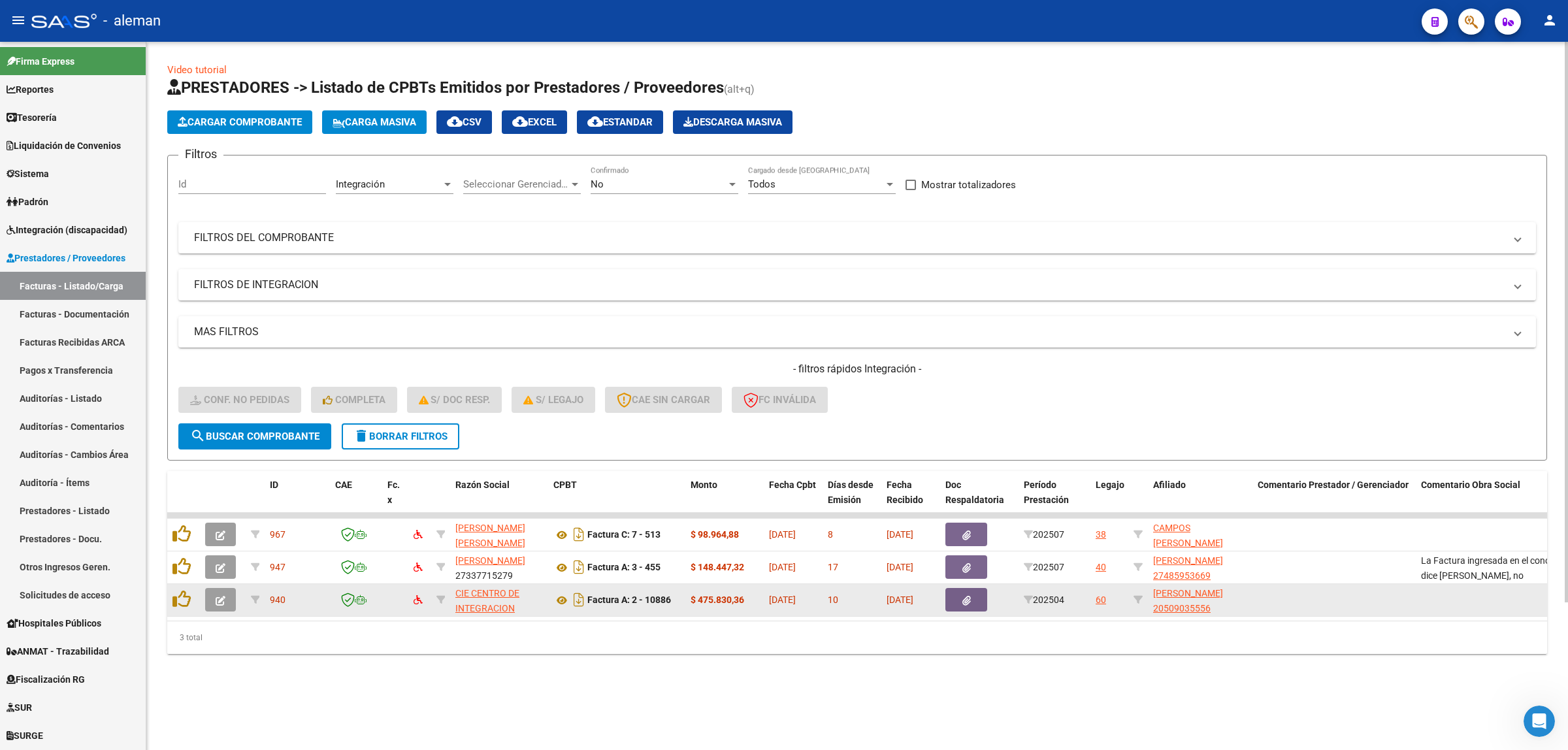
scroll to position [0, 0]
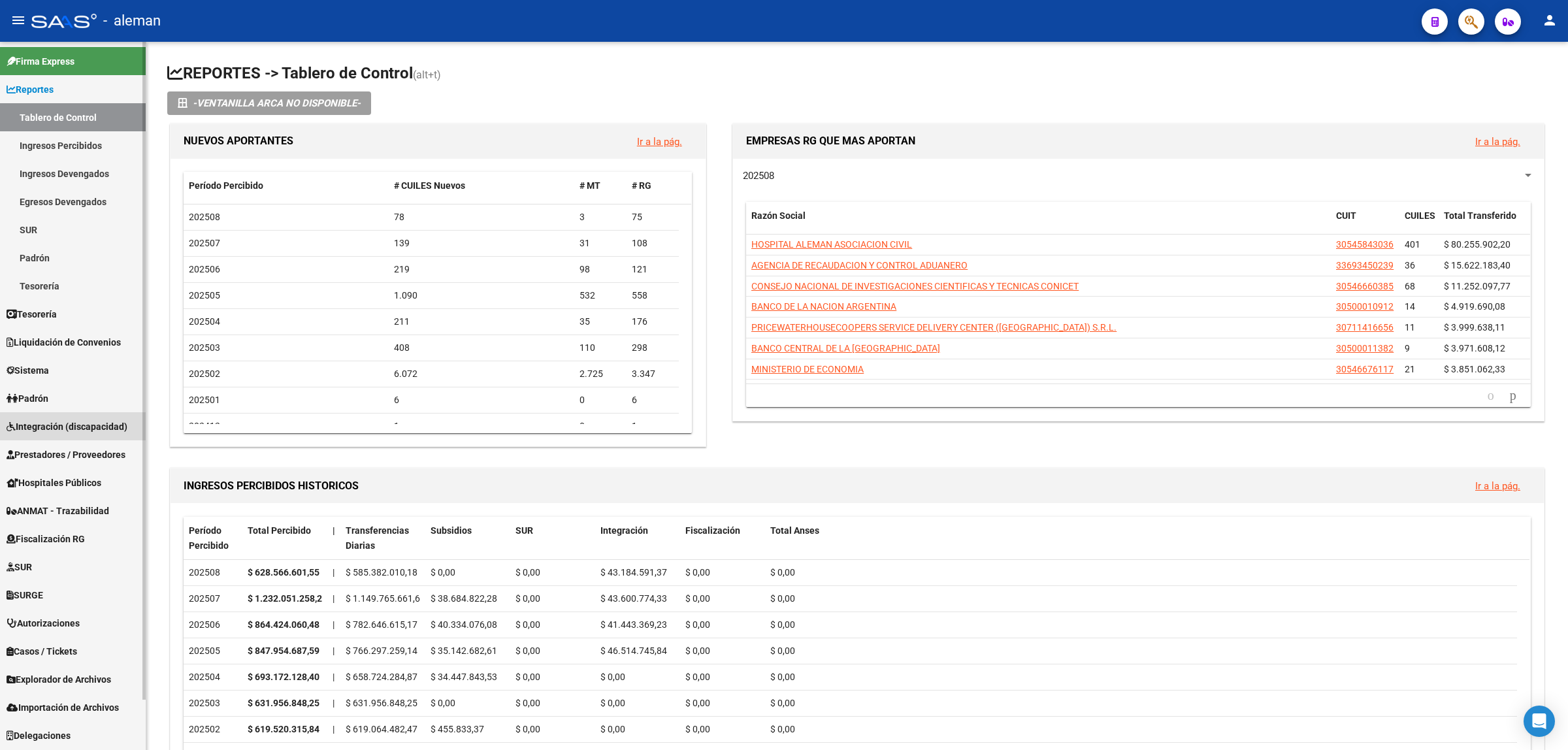
click at [60, 426] on span "Integración (discapacidad)" at bounding box center [66, 427] width 121 height 14
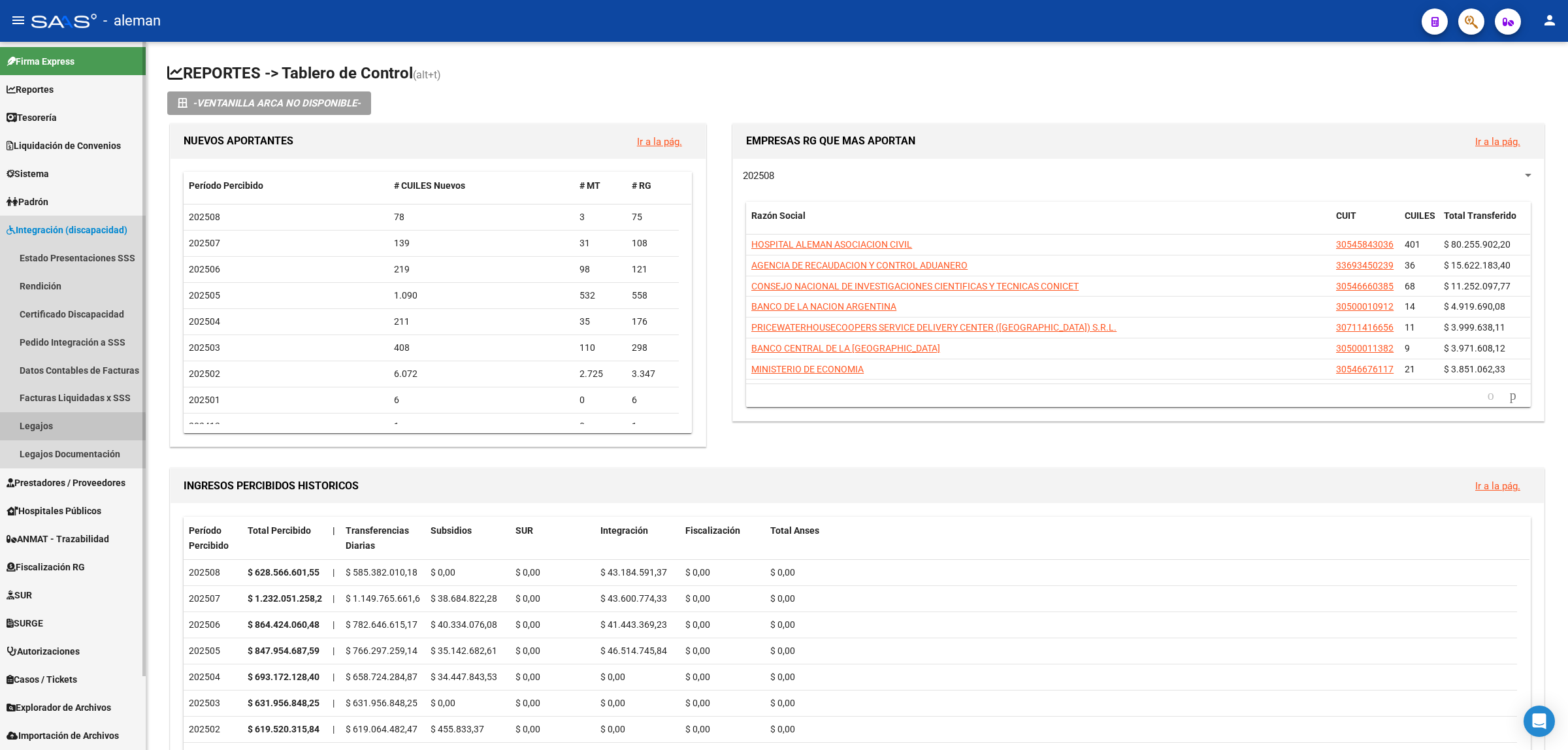
click at [47, 430] on link "Legajos" at bounding box center [73, 427] width 145 height 28
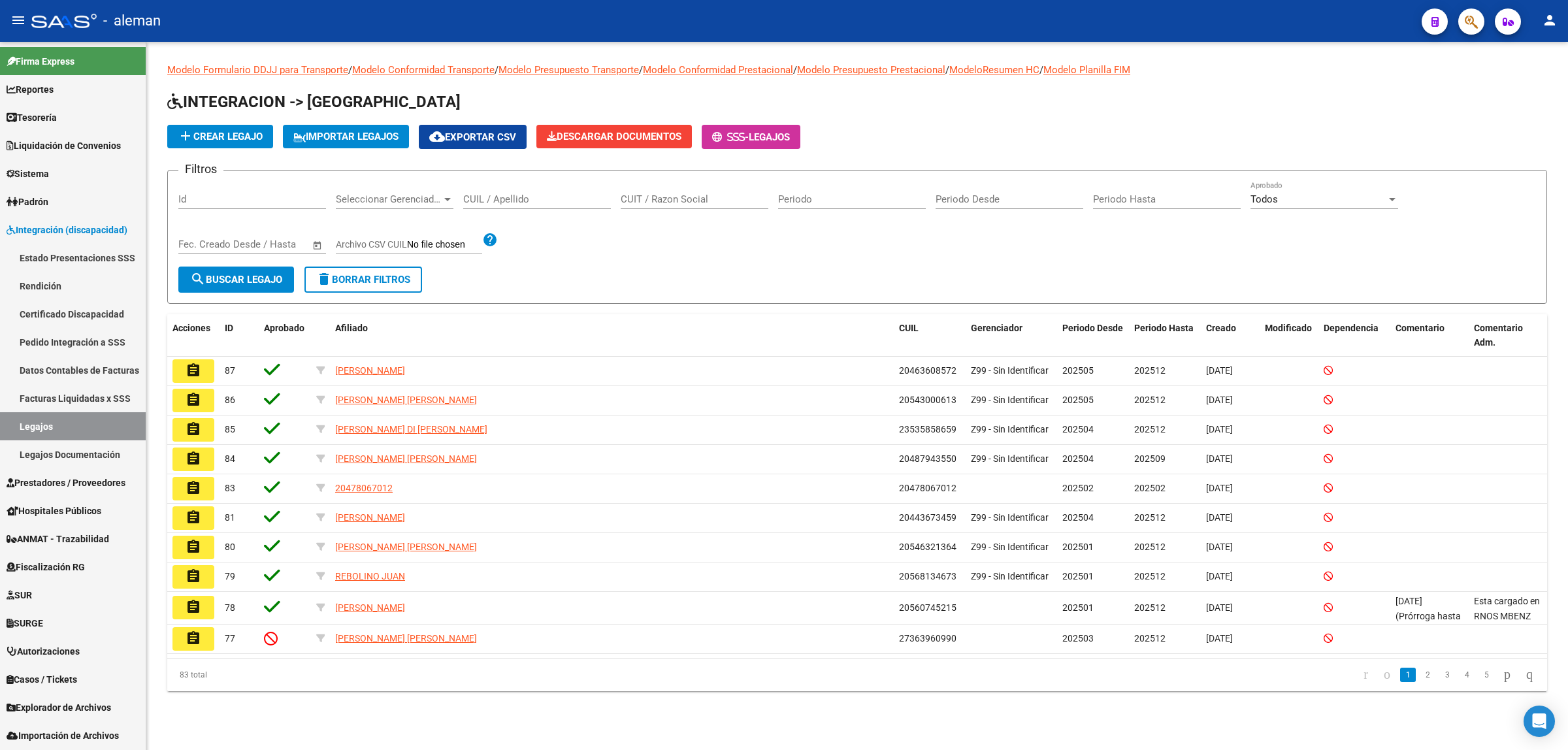
click at [214, 198] on input "Id" at bounding box center [252, 199] width 148 height 12
type input "5"
click at [216, 285] on button "search Buscar Legajo" at bounding box center [236, 279] width 115 height 26
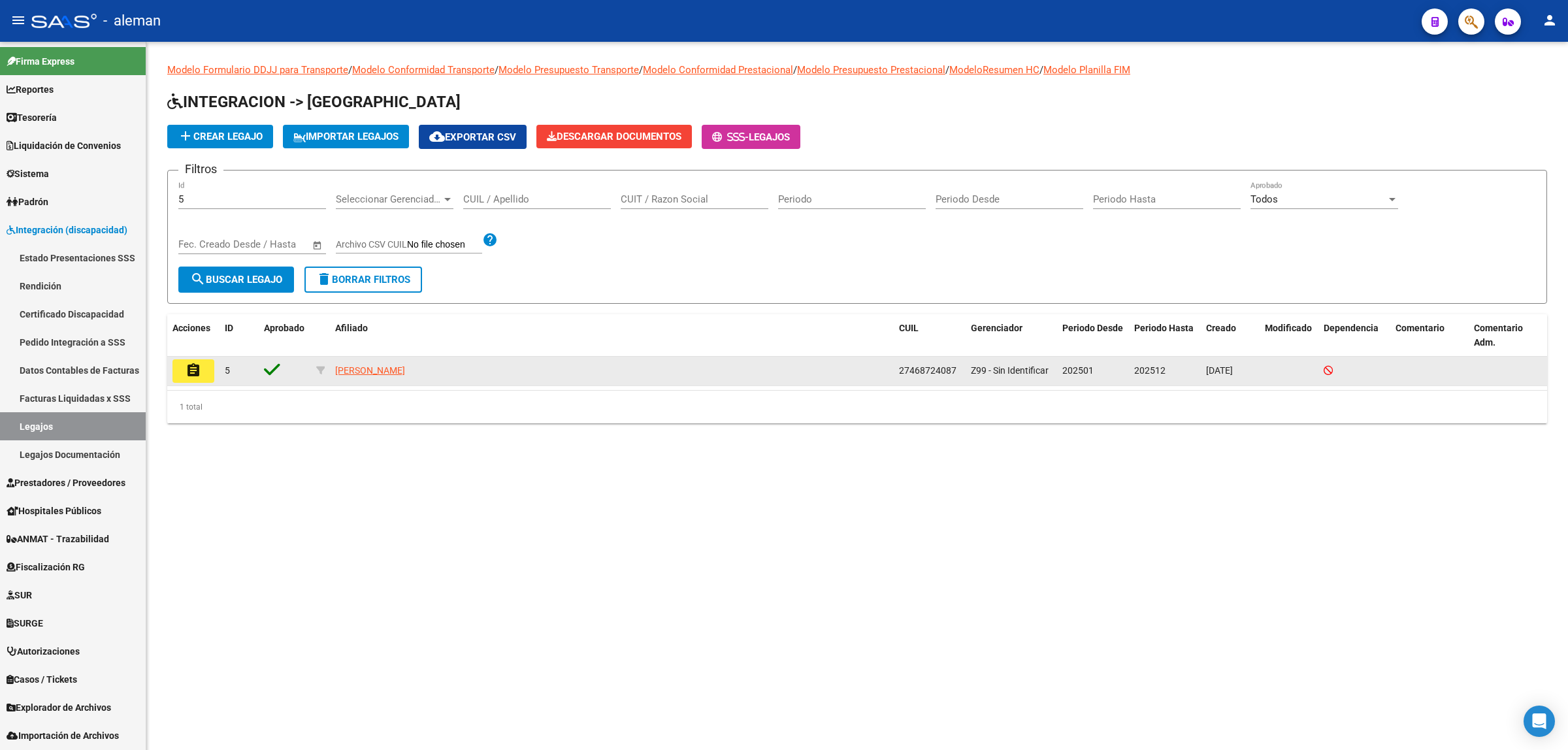
click at [194, 375] on mat-icon "assignment" at bounding box center [194, 371] width 16 height 16
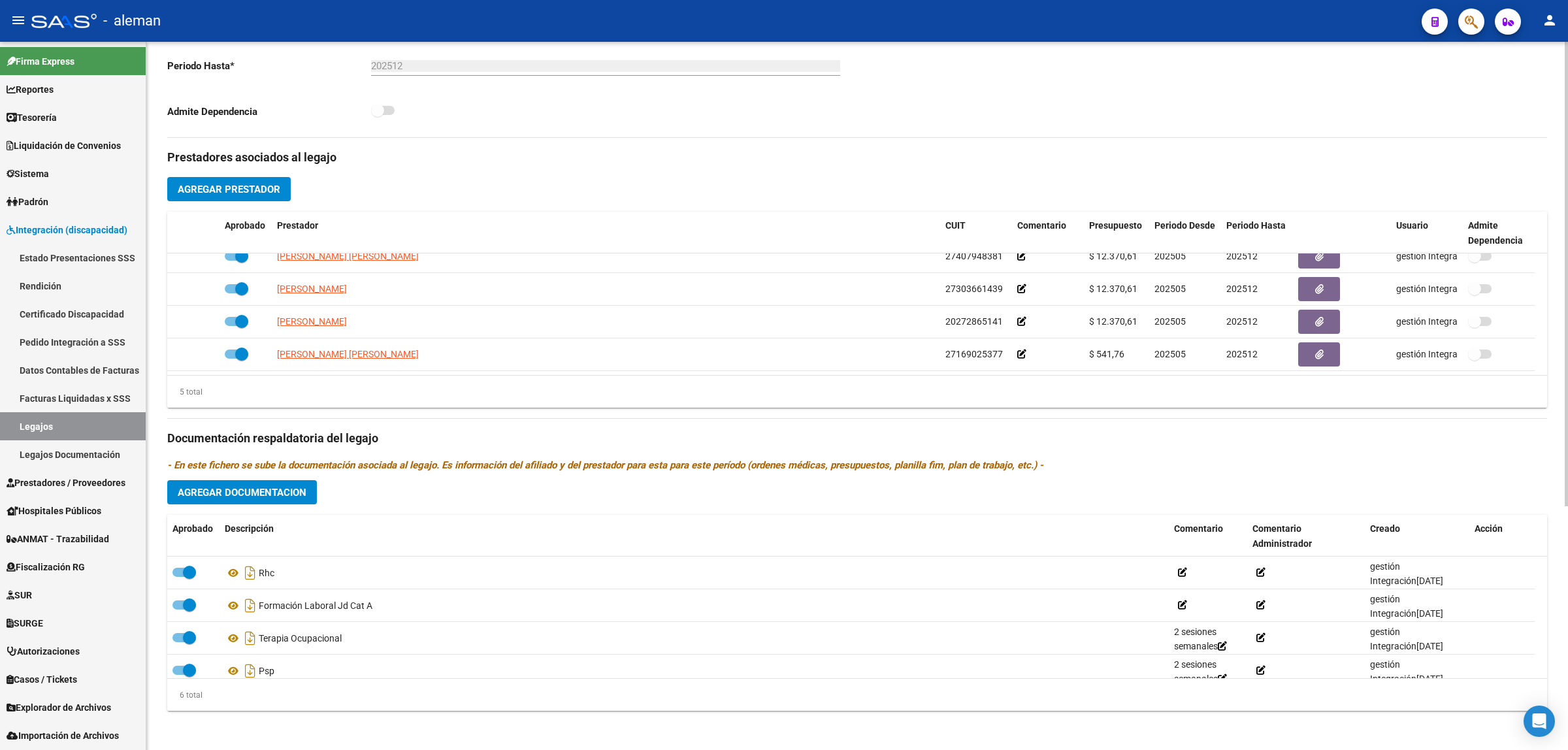
scroll to position [372, 0]
click at [1143, 463] on p "- En este fichero se sube la documentación asociada al legajo. Es información d…" at bounding box center [857, 463] width 1380 height 14
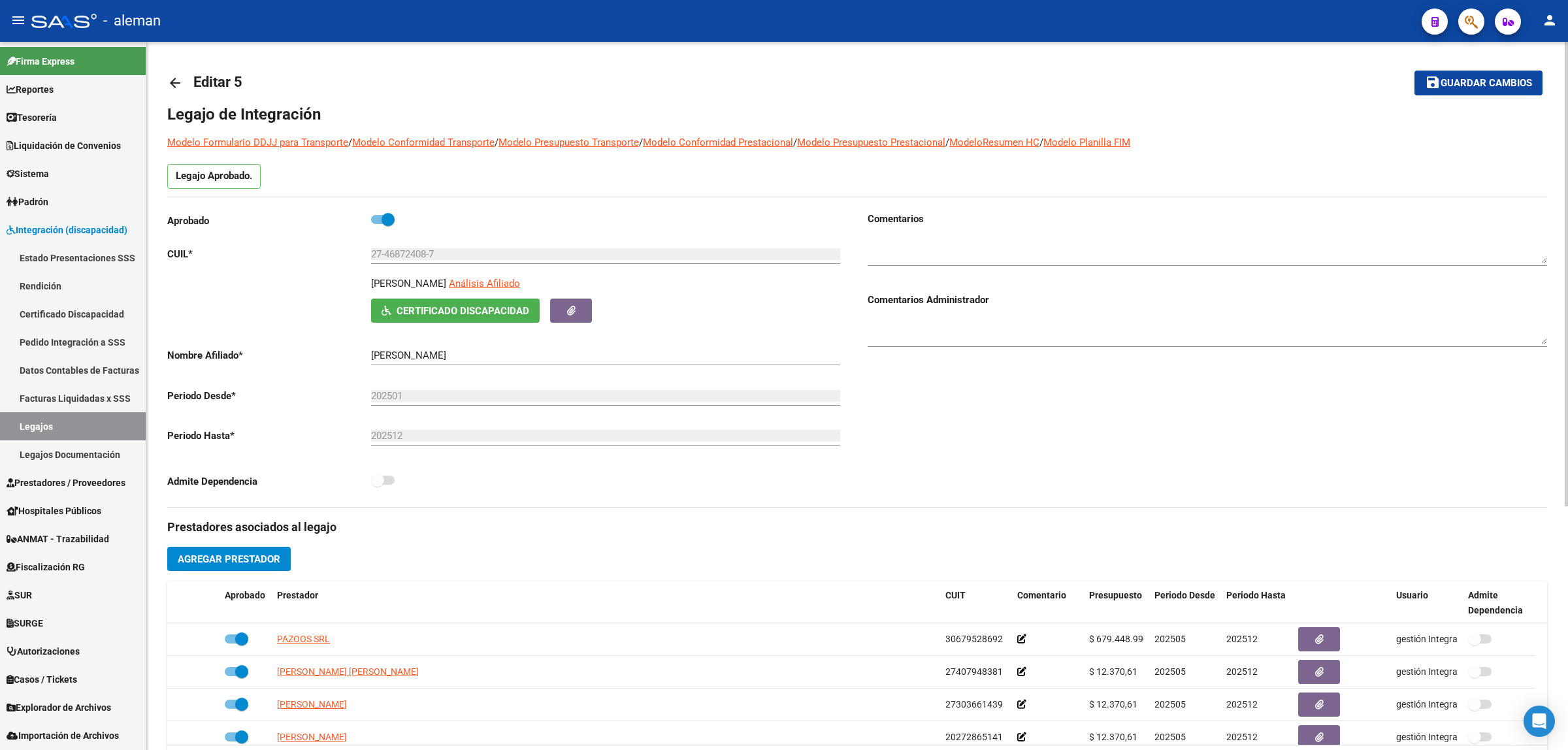
scroll to position [0, 0]
